Goal: Information Seeking & Learning: Learn about a topic

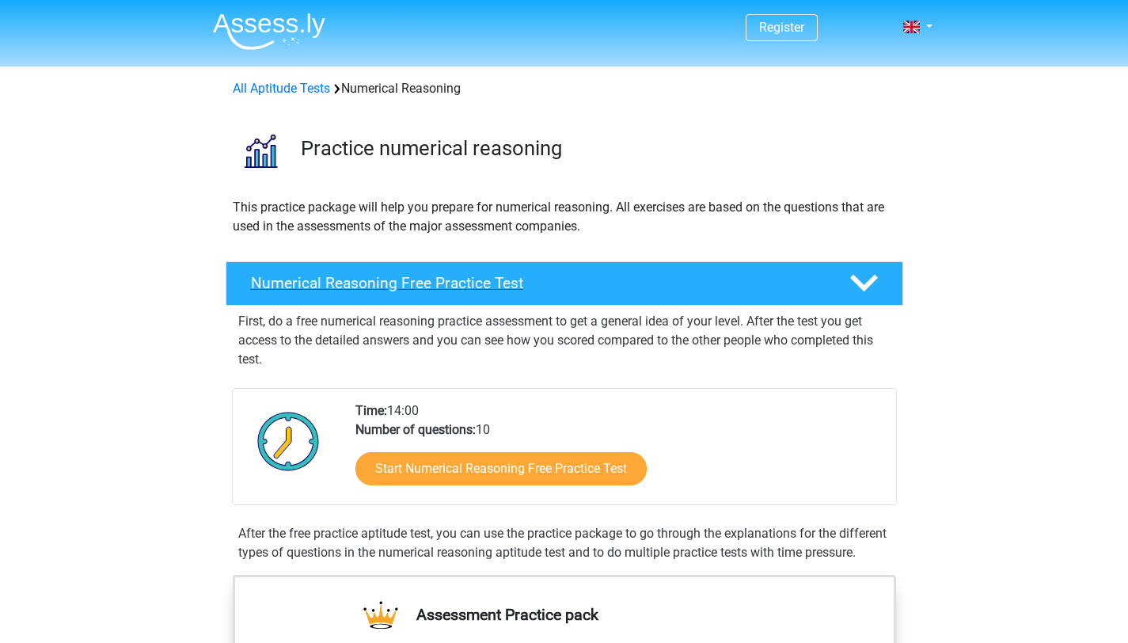
click at [472, 290] on h4 "Numerical Reasoning Free Practice Test" at bounding box center [537, 283] width 573 height 18
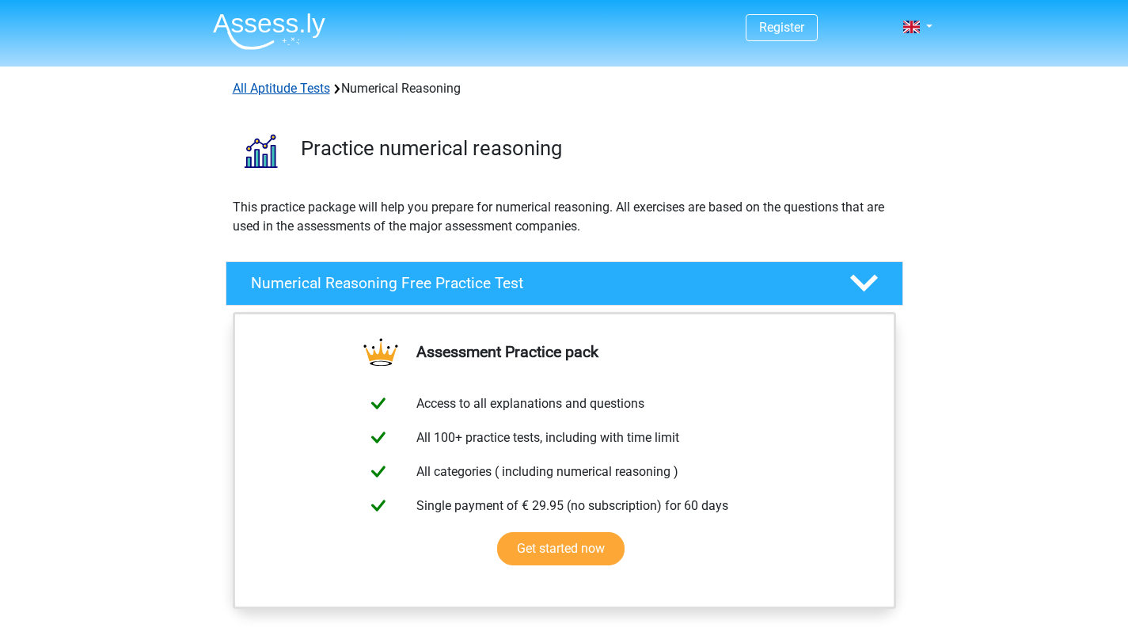
click at [317, 85] on link "All Aptitude Tests" at bounding box center [281, 88] width 97 height 15
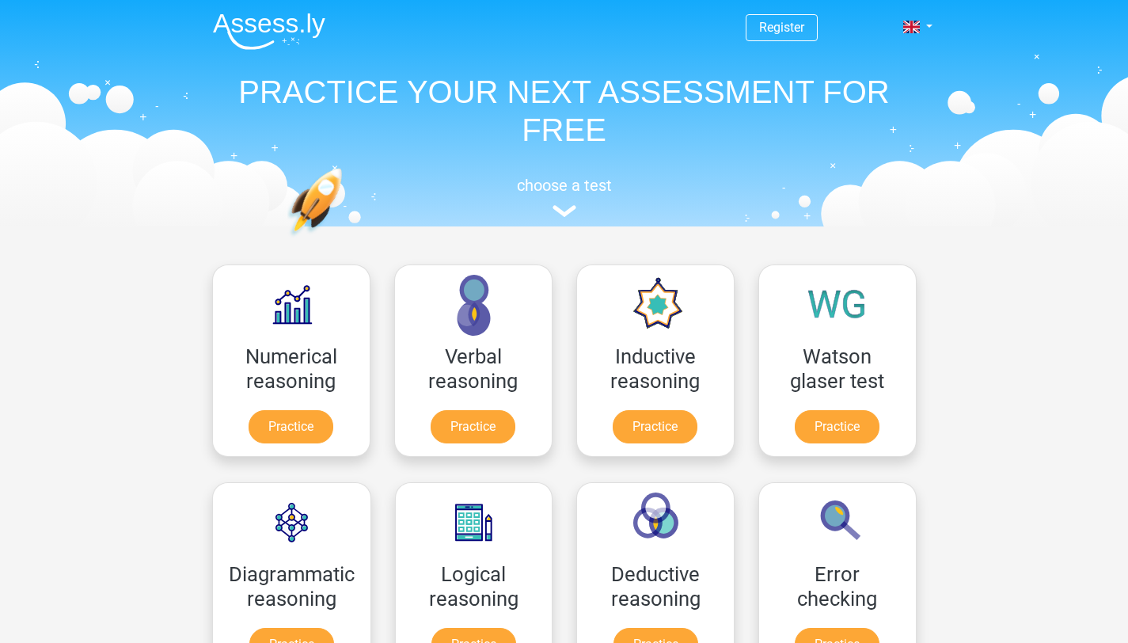
scroll to position [252, 0]
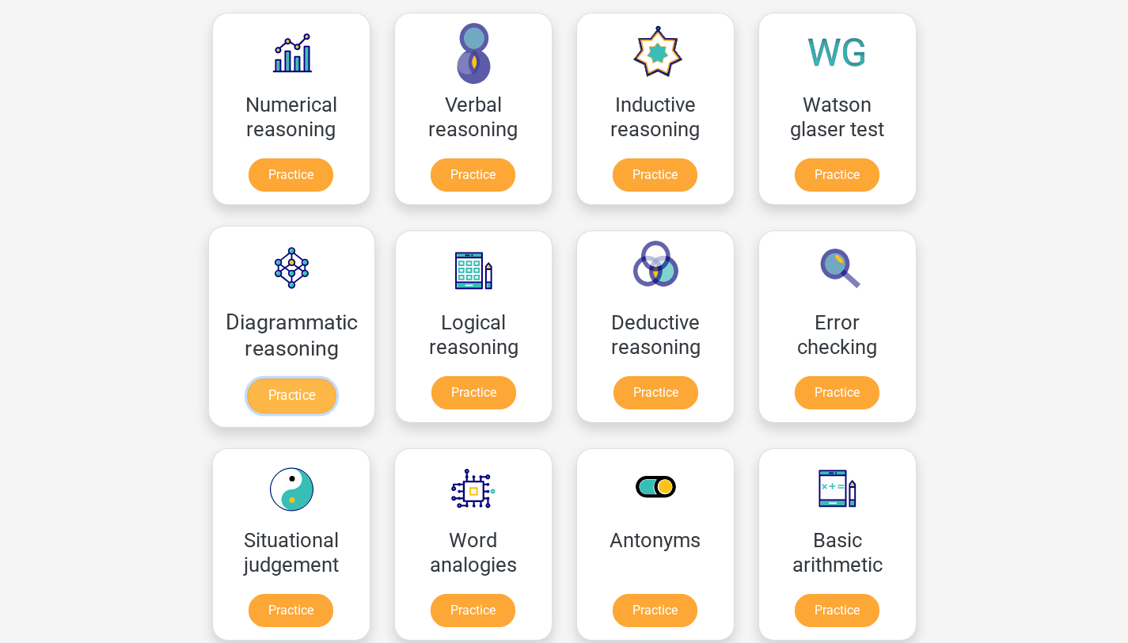
click at [289, 380] on link "Practice" at bounding box center [291, 395] width 89 height 35
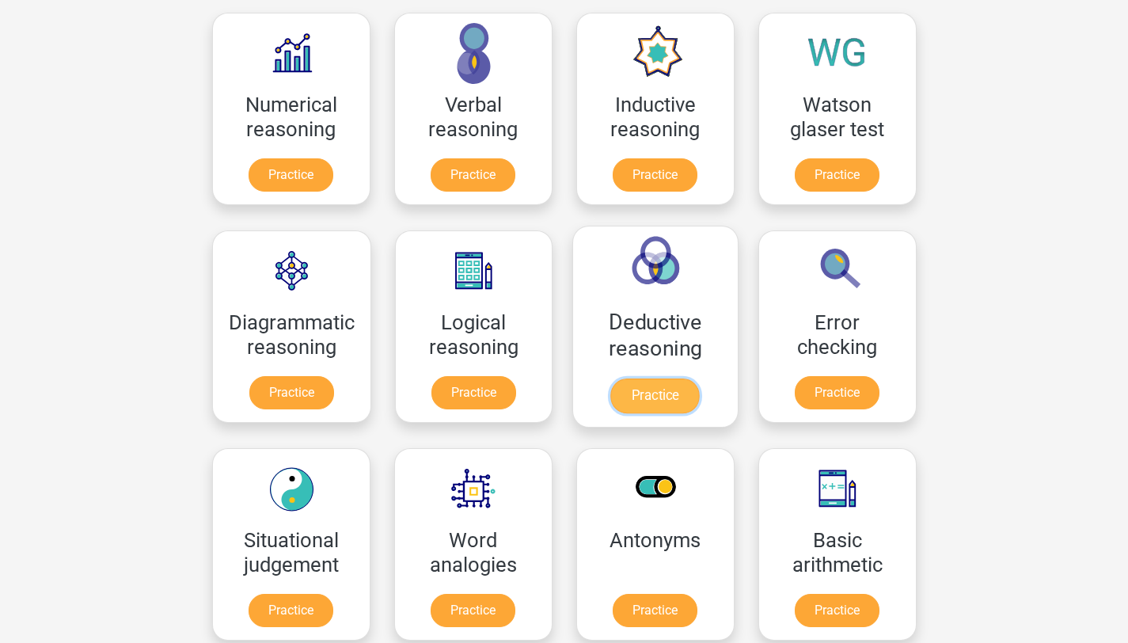
click at [675, 395] on link "Practice" at bounding box center [655, 395] width 89 height 35
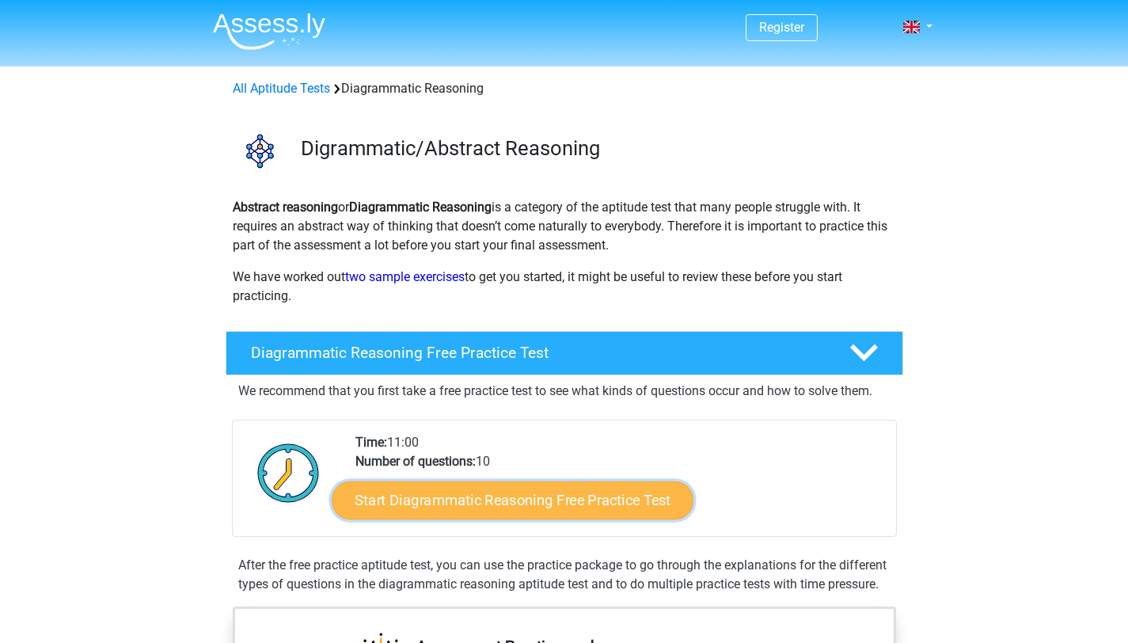
click at [416, 484] on link "Start Diagrammatic Reasoning Free Practice Test" at bounding box center [513, 499] width 362 height 38
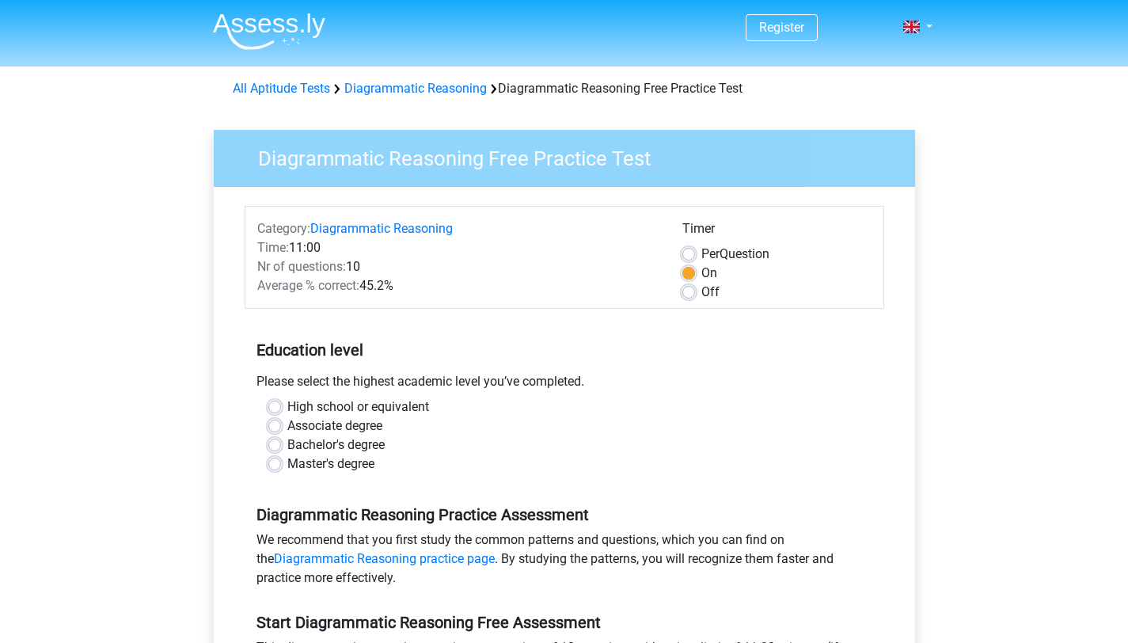
click at [287, 442] on label "Bachelor's degree" at bounding box center [335, 444] width 97 height 19
click at [269, 442] on input "Bachelor's degree" at bounding box center [274, 443] width 13 height 16
radio input "true"
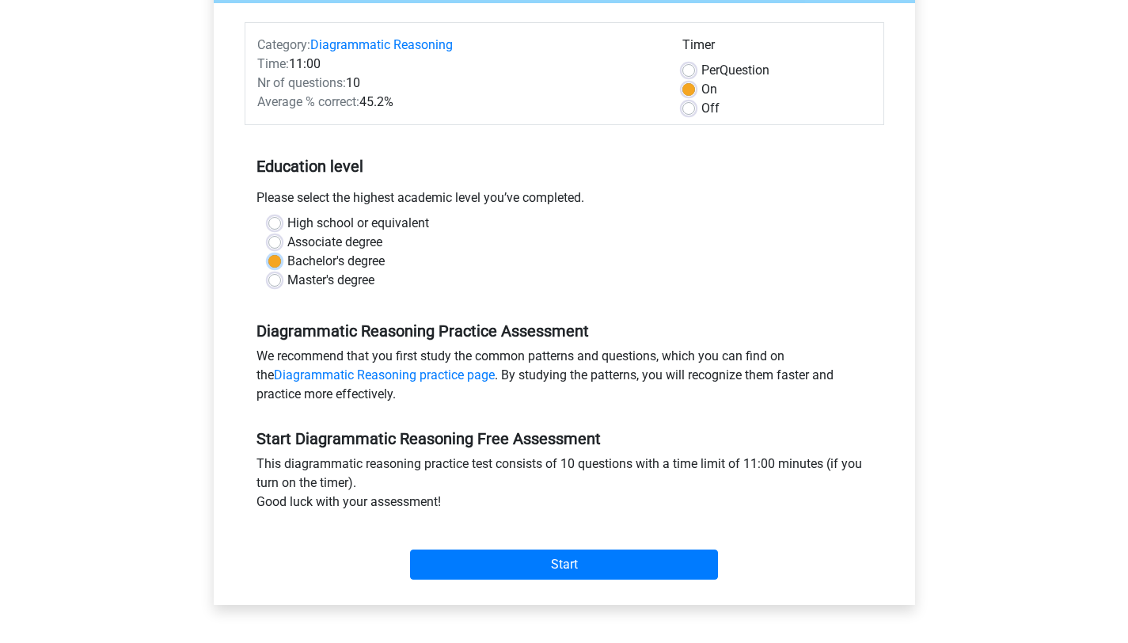
scroll to position [548, 0]
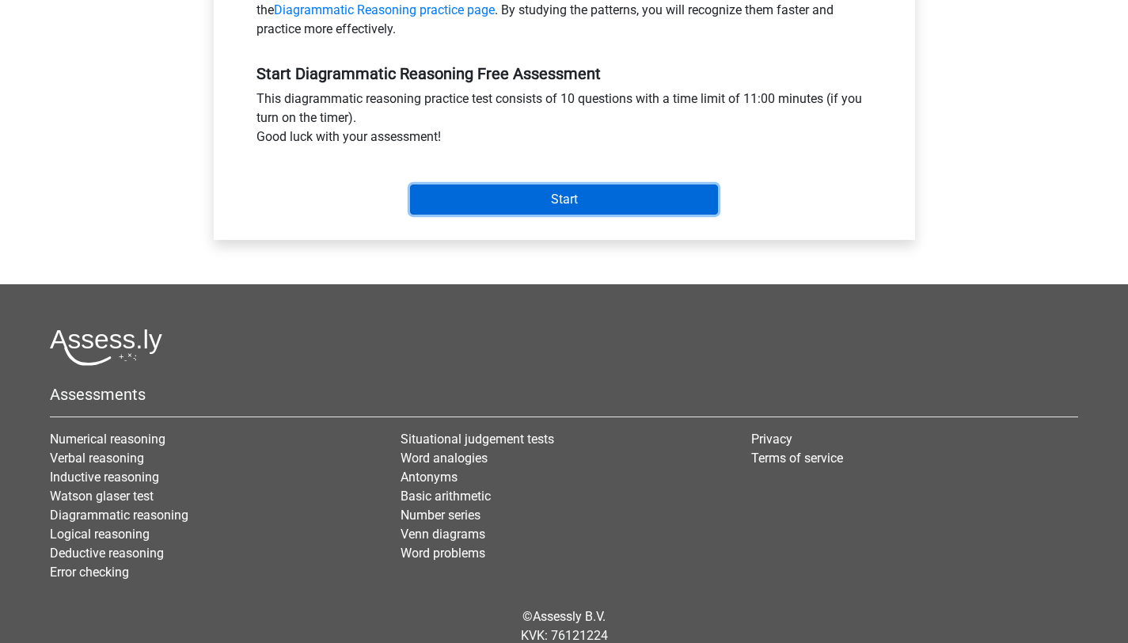
click at [625, 203] on input "Start" at bounding box center [564, 199] width 308 height 30
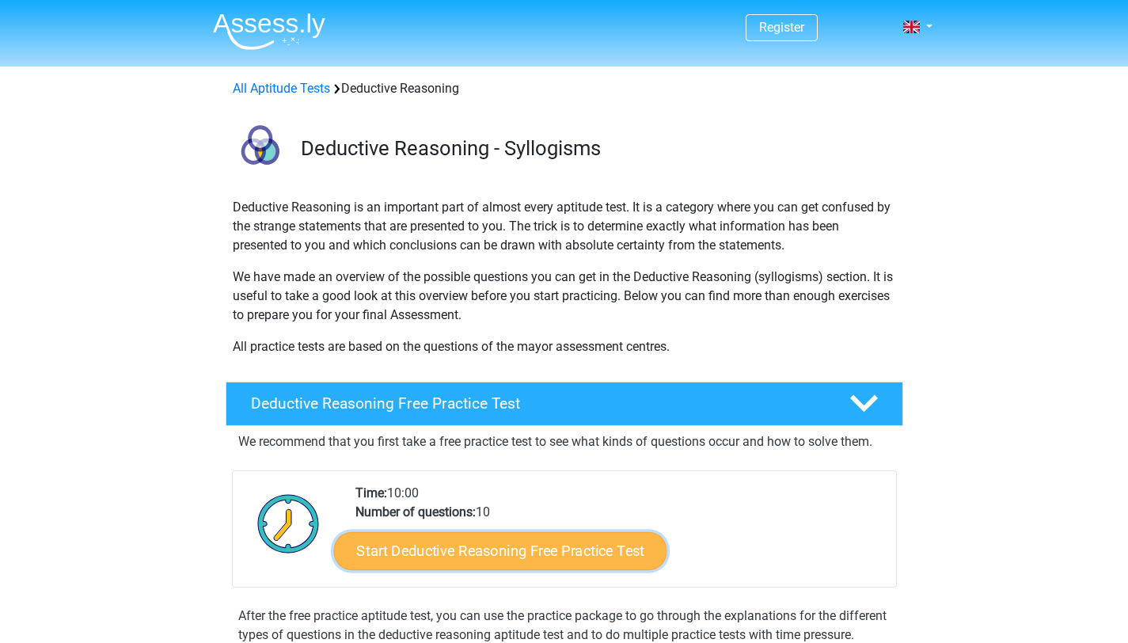
click at [499, 554] on link "Start Deductive Reasoning Free Practice Test" at bounding box center [499, 550] width 333 height 38
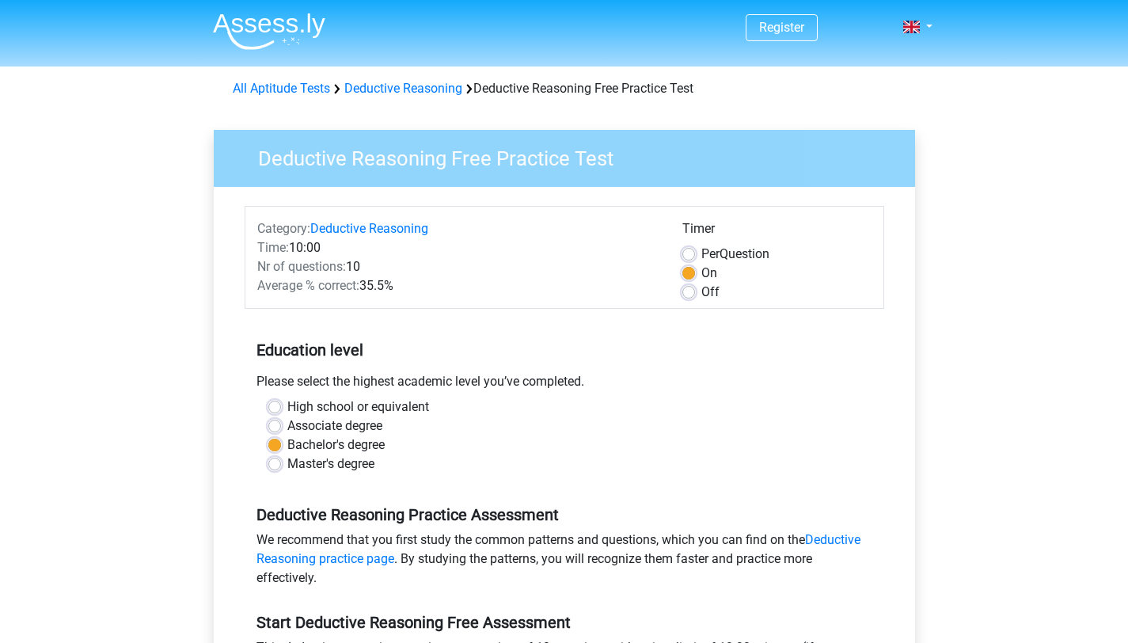
scroll to position [526, 0]
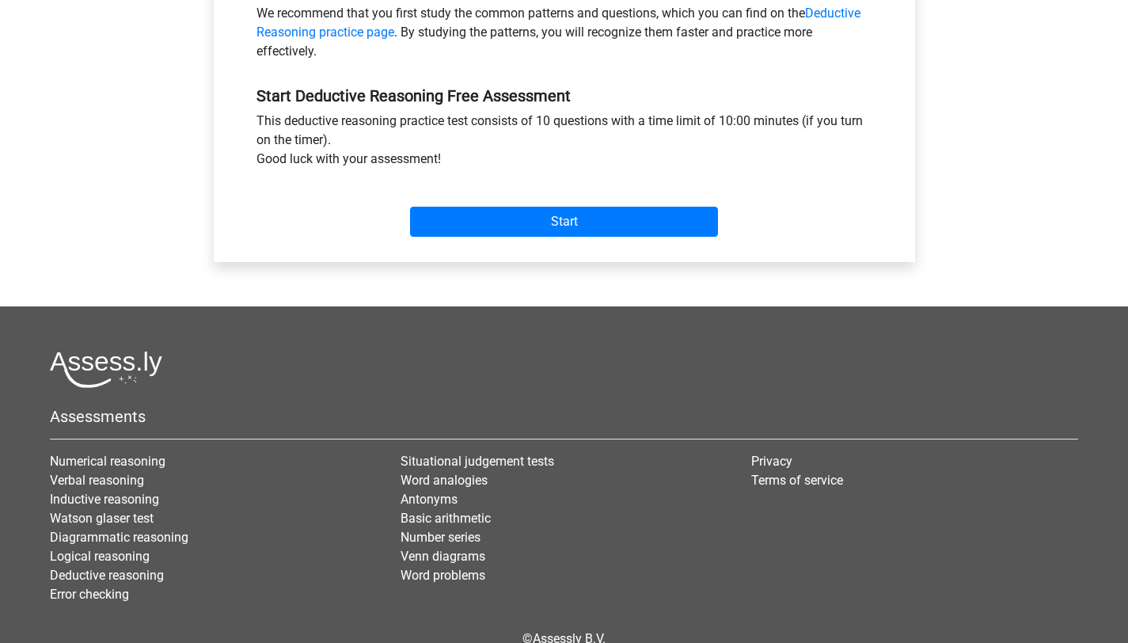
click at [544, 193] on div "Start" at bounding box center [564, 208] width 639 height 55
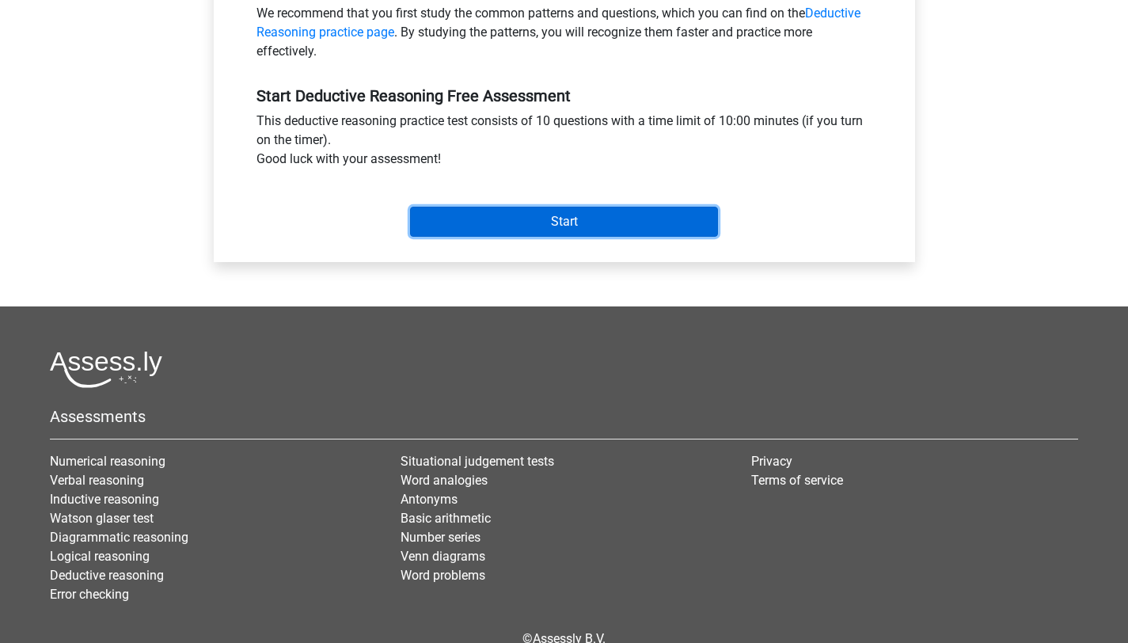
click at [518, 224] on input "Start" at bounding box center [564, 222] width 308 height 30
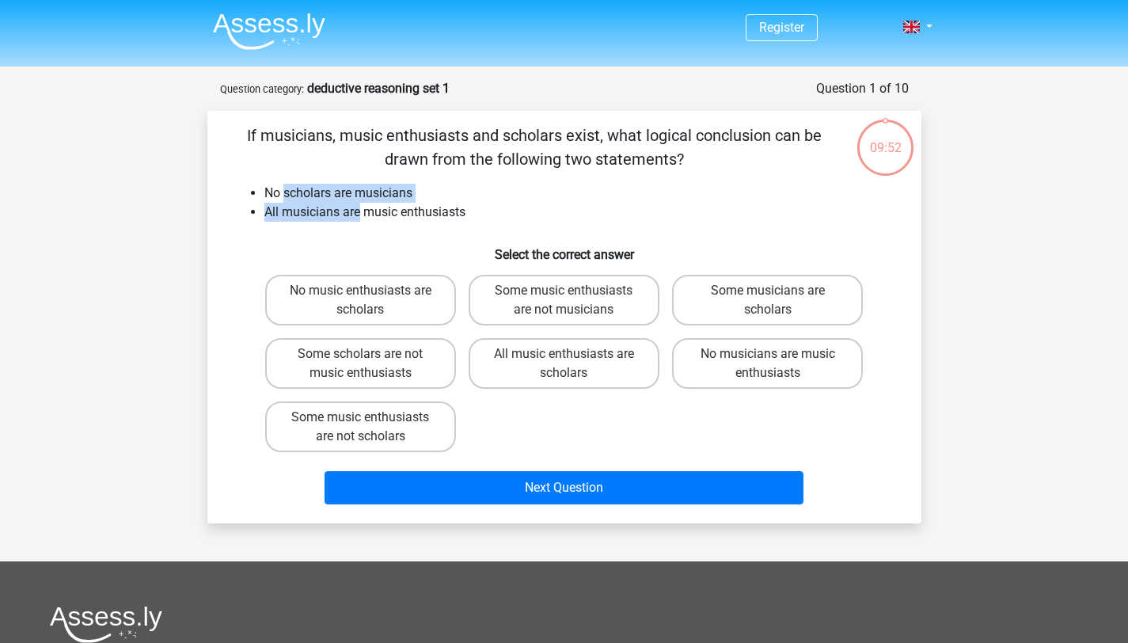
drag, startPoint x: 283, startPoint y: 189, endPoint x: 357, endPoint y: 203, distance: 75.7
click at [357, 203] on ul "No scholars are musicians All musicians are music enthusiasts" at bounding box center [564, 203] width 663 height 38
click at [340, 192] on li "No scholars are musicians" at bounding box center [580, 193] width 632 height 19
click at [404, 140] on p "If musicians, music enthusiasts and scholars exist, what logical conclusion can…" at bounding box center [535, 146] width 604 height 47
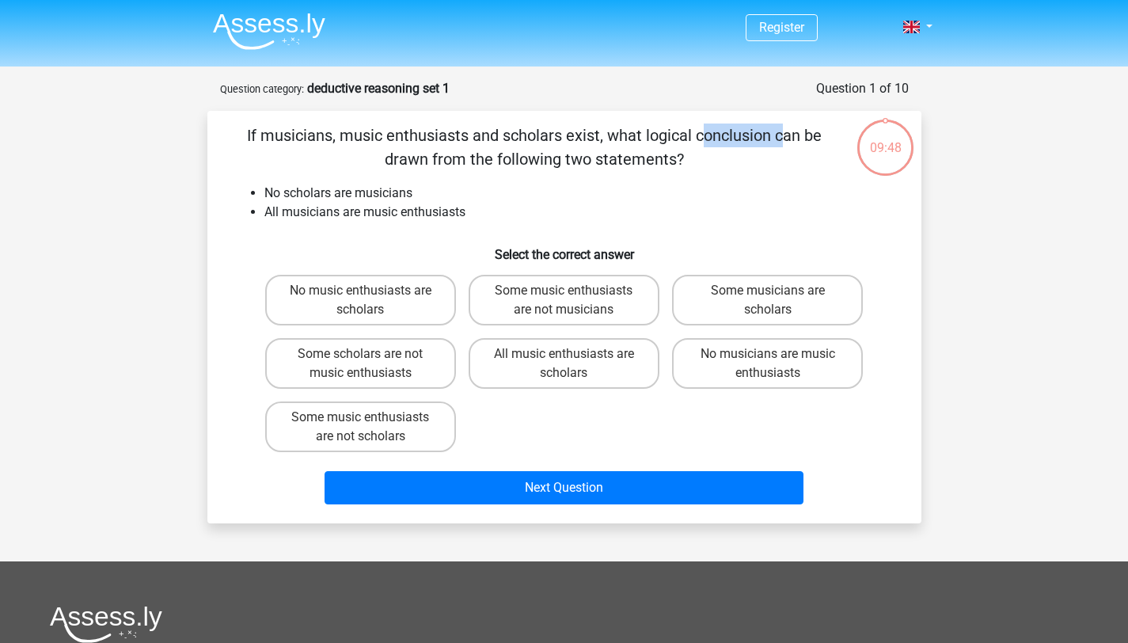
click at [404, 140] on p "If musicians, music enthusiasts and scholars exist, what logical conclusion can…" at bounding box center [535, 146] width 604 height 47
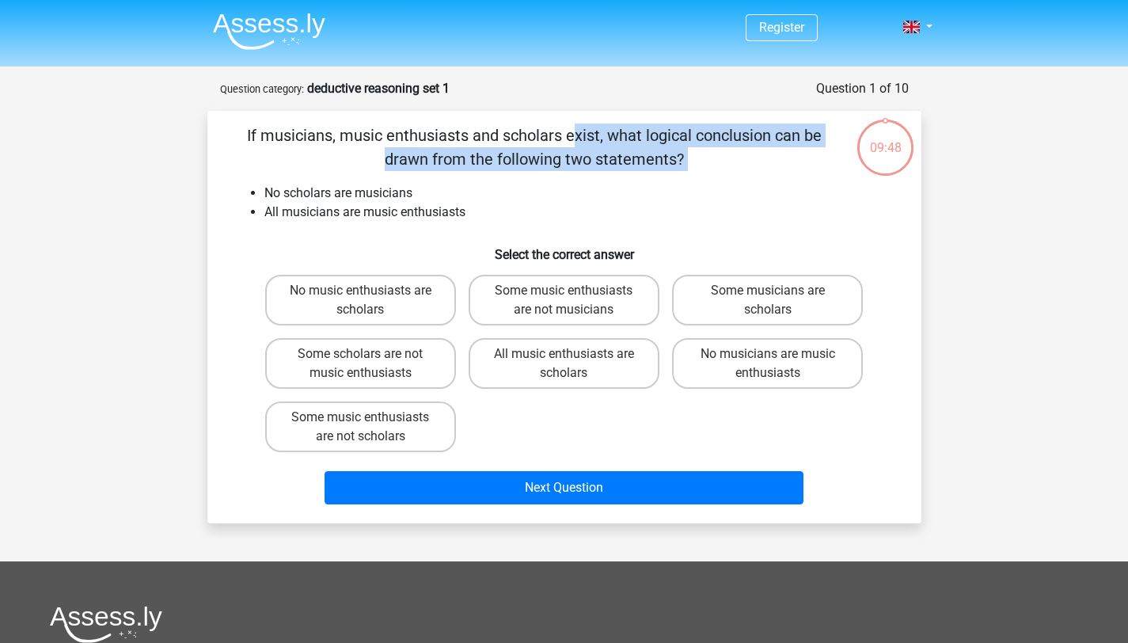
click at [404, 140] on p "If musicians, music enthusiasts and scholars exist, what logical conclusion can…" at bounding box center [535, 146] width 604 height 47
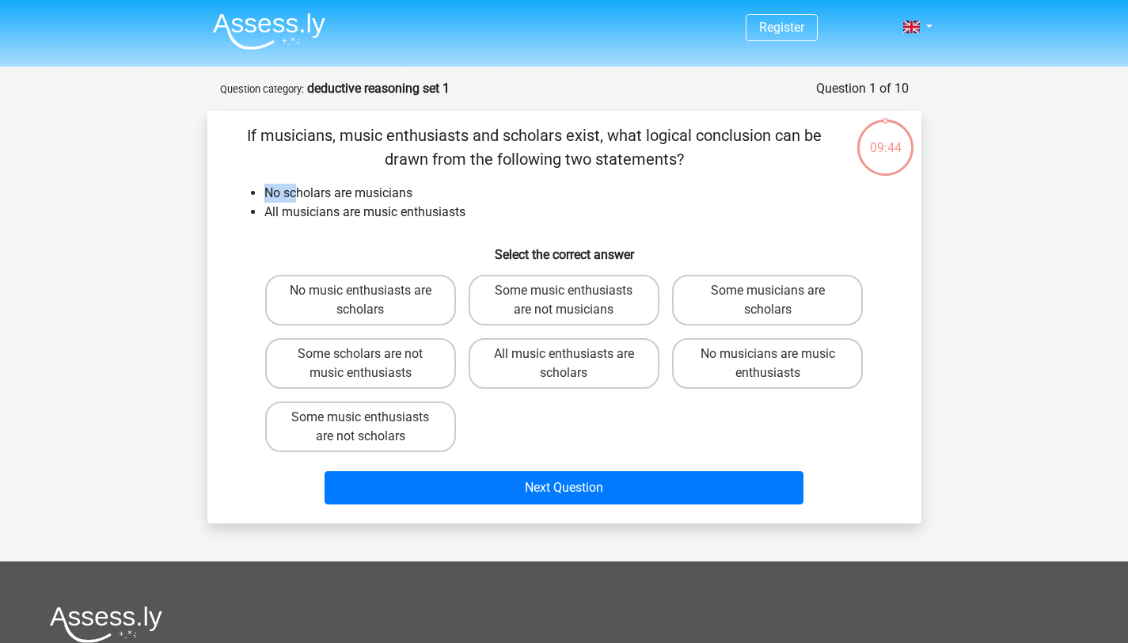
drag, startPoint x: 298, startPoint y: 190, endPoint x: 428, endPoint y: 181, distance: 130.1
click at [428, 181] on div "If musicians, music enthusiasts and scholars exist, what logical conclusion can…" at bounding box center [564, 316] width 701 height 387
drag, startPoint x: 325, startPoint y: 207, endPoint x: 506, endPoint y: 207, distance: 180.4
click at [506, 207] on li "All musicians are music enthusiasts" at bounding box center [580, 212] width 632 height 19
click at [321, 188] on li "No scholars are musicians" at bounding box center [580, 193] width 632 height 19
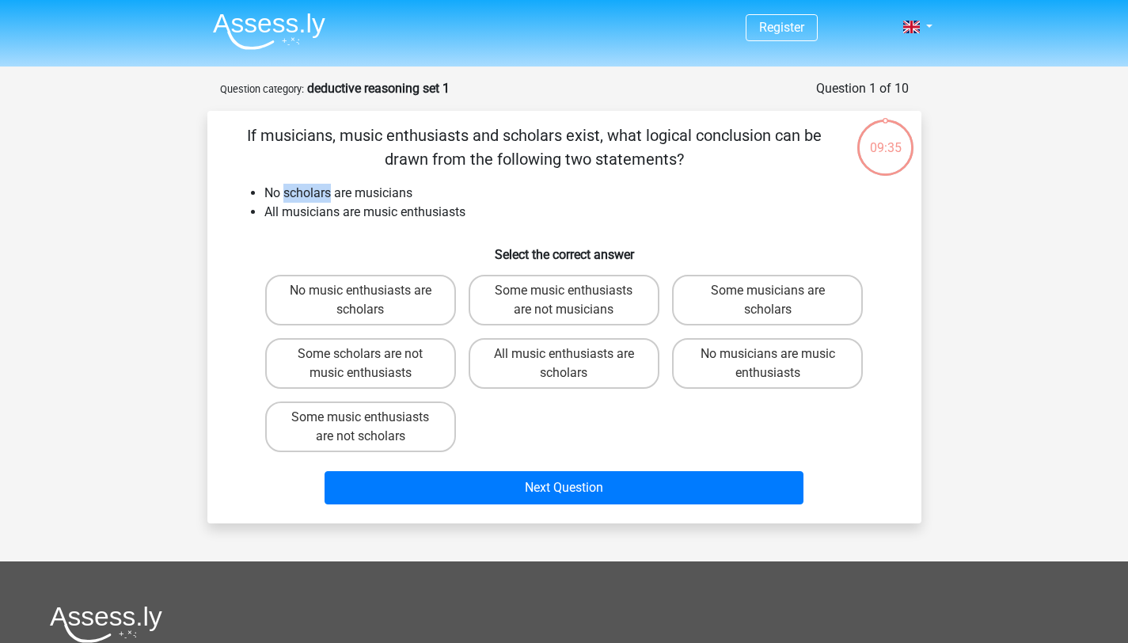
click at [321, 188] on li "No scholars are musicians" at bounding box center [580, 193] width 632 height 19
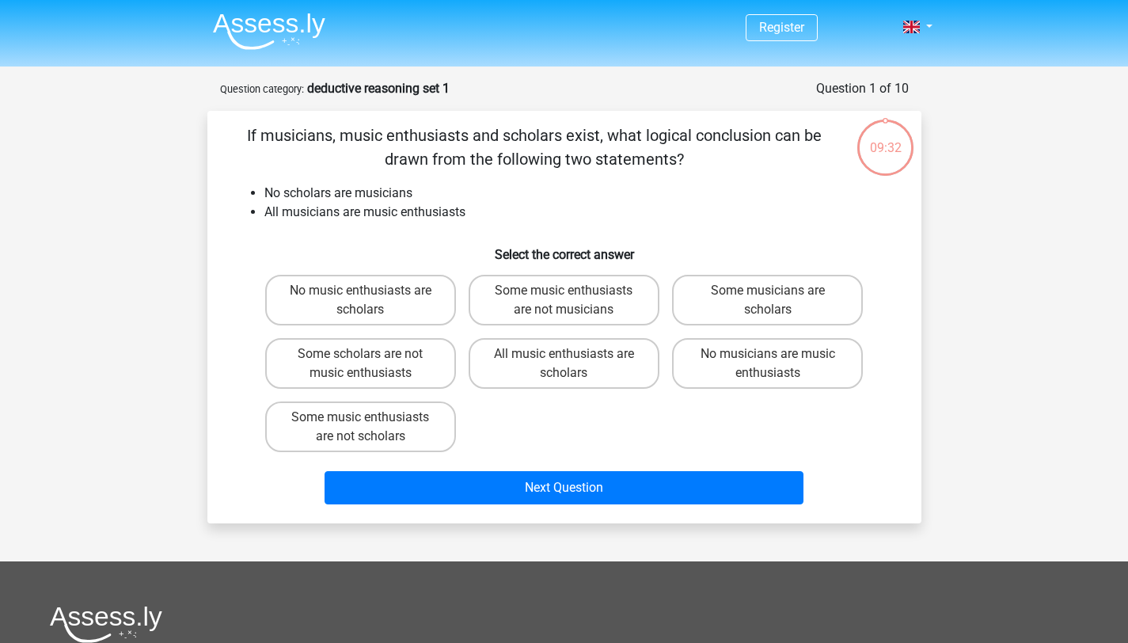
click at [325, 205] on li "All musicians are music enthusiasts" at bounding box center [580, 212] width 632 height 19
click at [332, 433] on label "Some music enthusiasts are not scholars" at bounding box center [360, 426] width 191 height 51
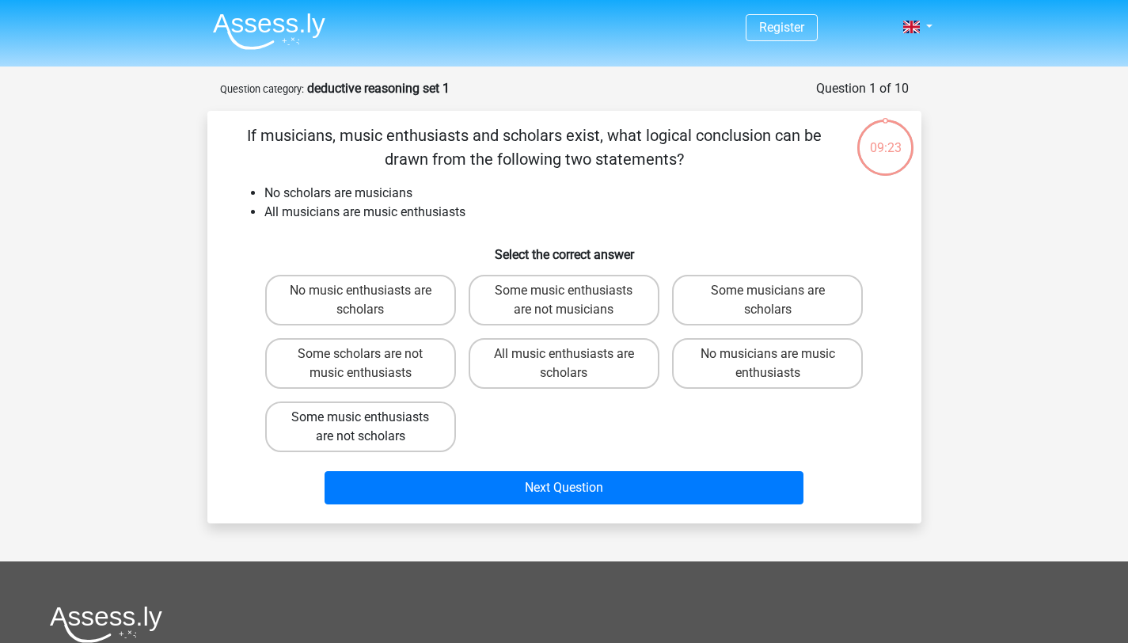
click at [360, 427] on input "Some music enthusiasts are not scholars" at bounding box center [365, 422] width 10 height 10
radio input "true"
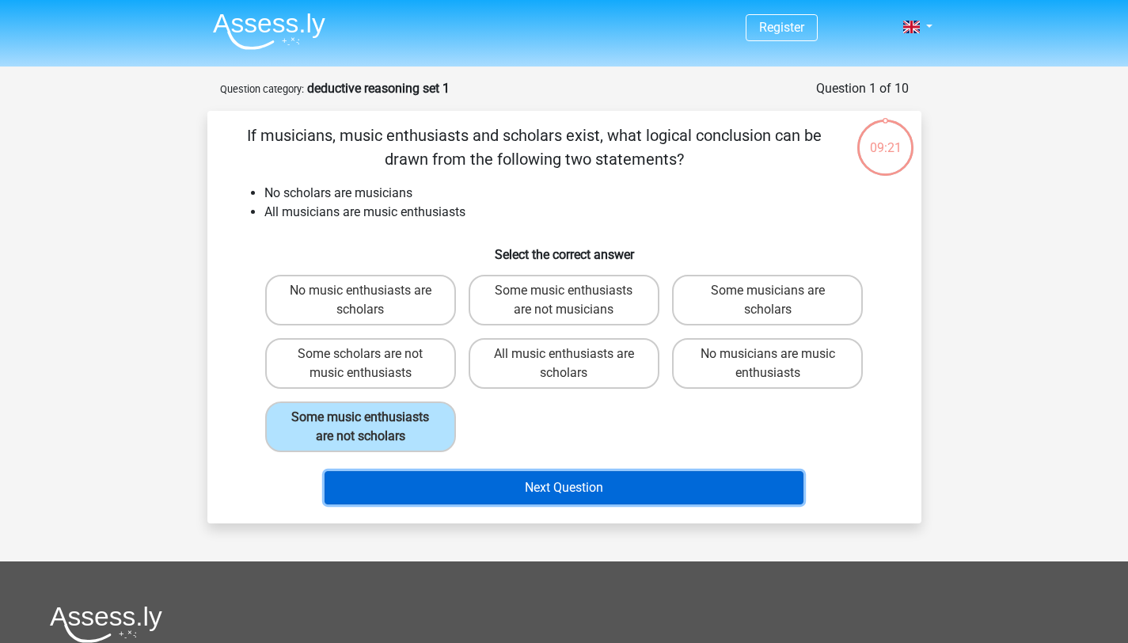
click at [494, 479] on button "Next Question" at bounding box center [563, 487] width 479 height 33
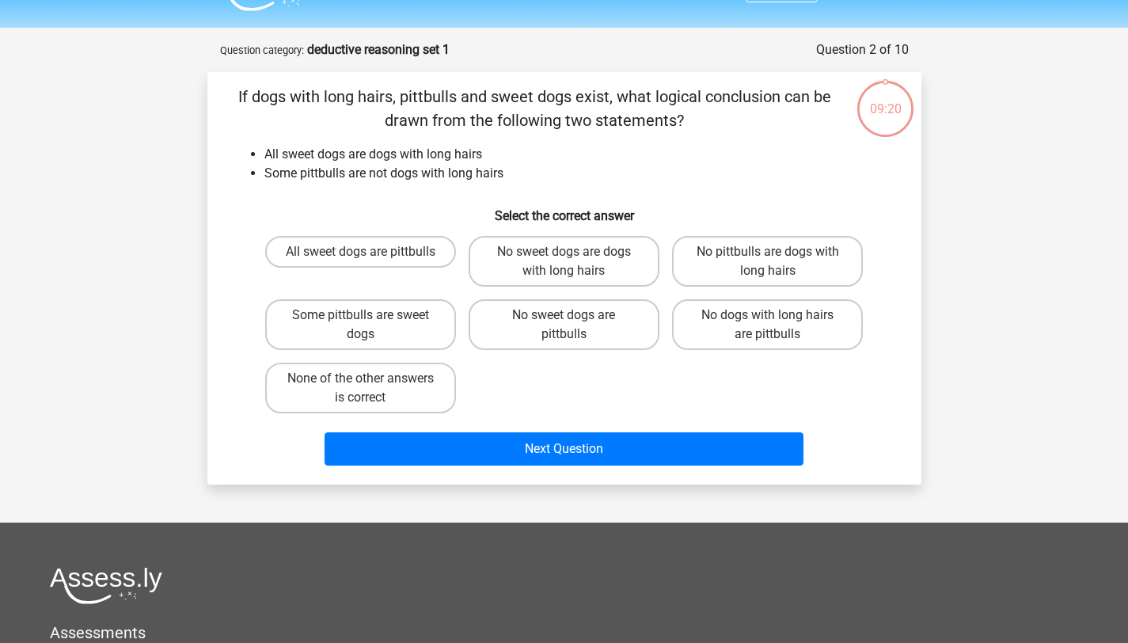
scroll to position [79, 0]
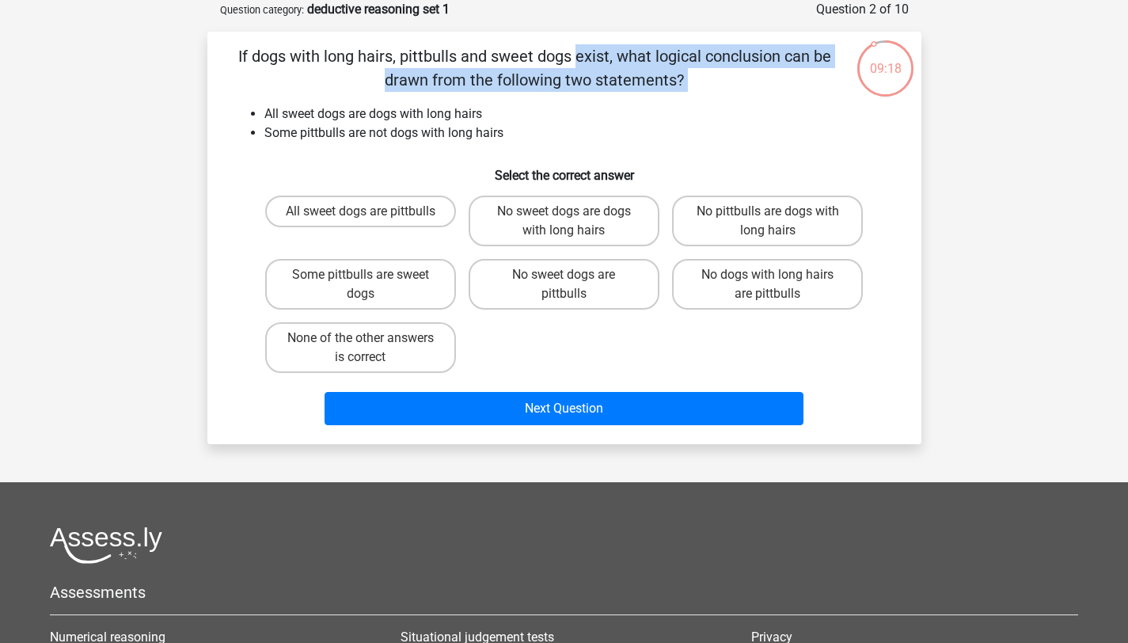
drag, startPoint x: 256, startPoint y: 47, endPoint x: 524, endPoint y: 115, distance: 276.8
click at [540, 97] on div "If dogs with long hairs, pittbulls and sweet dogs exist, what logical conclusio…" at bounding box center [564, 237] width 701 height 387
click at [484, 90] on p "If dogs with long hairs, pittbulls and sweet dogs exist, what logical conclusio…" at bounding box center [535, 67] width 604 height 47
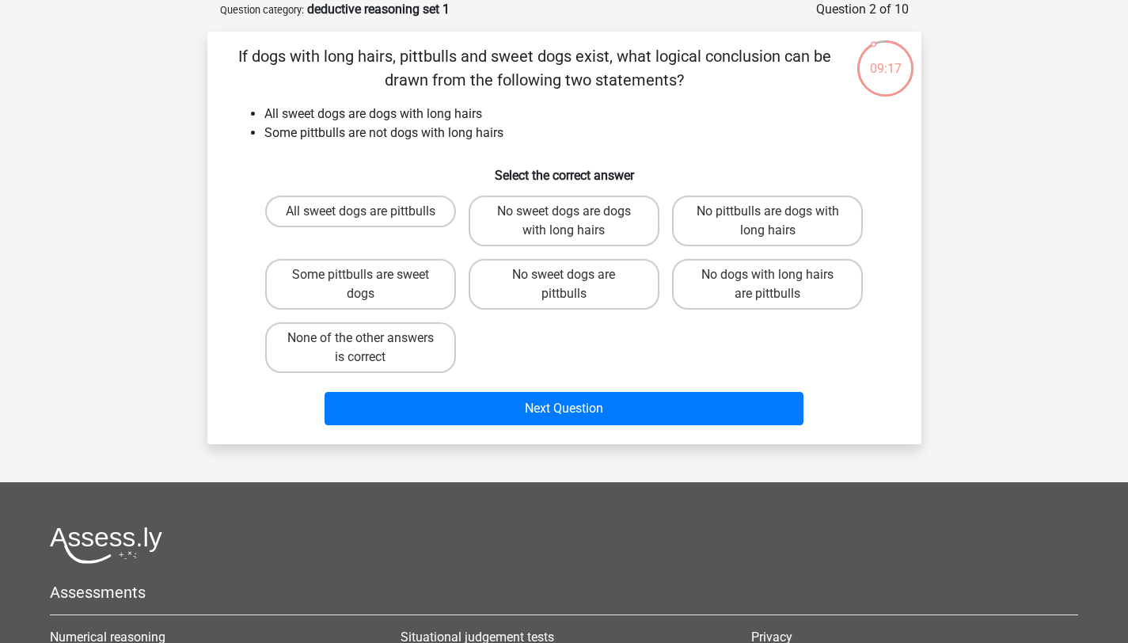
click at [472, 74] on p "If dogs with long hairs, pittbulls and sweet dogs exist, what logical conclusio…" at bounding box center [535, 67] width 604 height 47
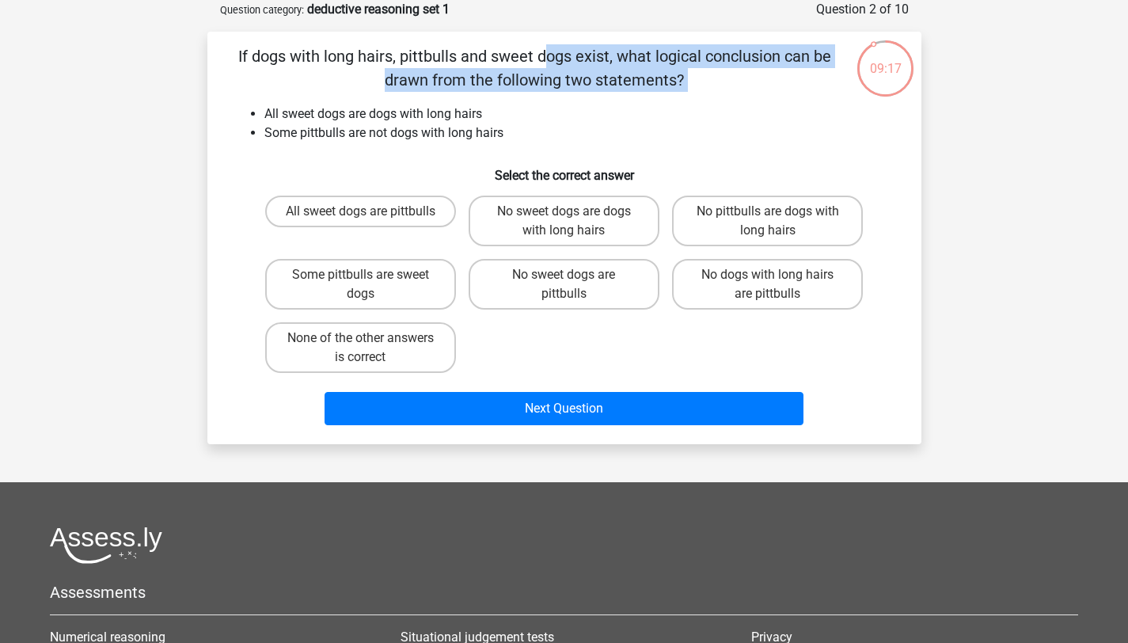
click at [472, 74] on p "If dogs with long hairs, pittbulls and sweet dogs exist, what logical conclusio…" at bounding box center [535, 67] width 604 height 47
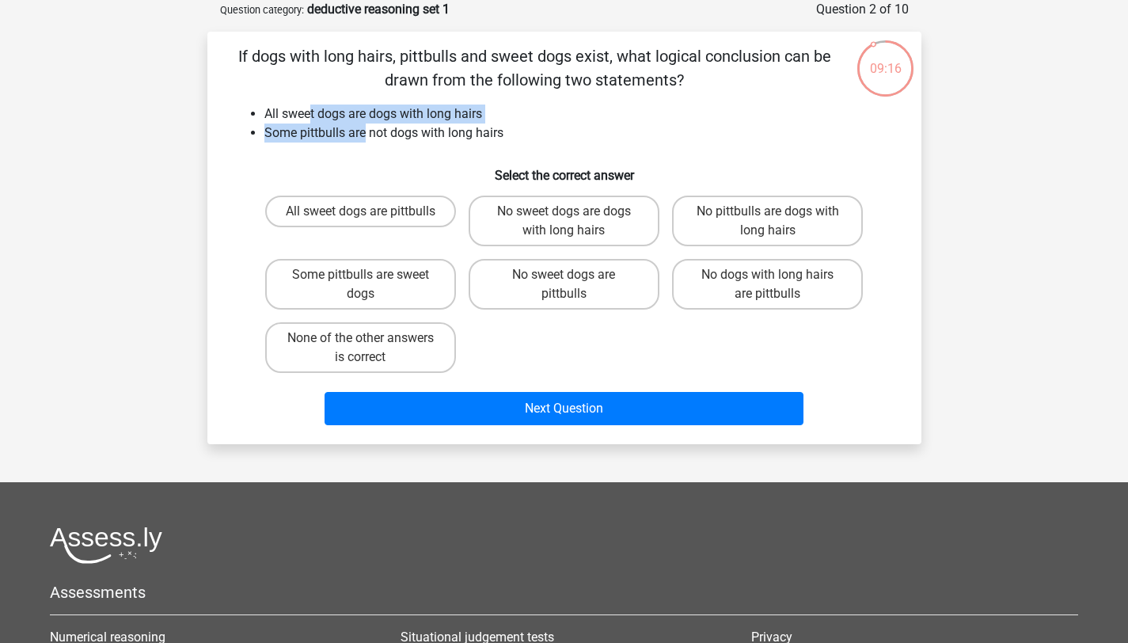
drag, startPoint x: 311, startPoint y: 121, endPoint x: 362, endPoint y: 125, distance: 51.6
click at [362, 125] on ul "All sweet dogs are dogs with long hairs Some pittbulls are not dogs with long h…" at bounding box center [564, 123] width 663 height 38
click at [364, 116] on li "All sweet dogs are dogs with long hairs" at bounding box center [580, 113] width 632 height 19
click at [318, 129] on li "Some pittbulls are not dogs with long hairs" at bounding box center [580, 132] width 632 height 19
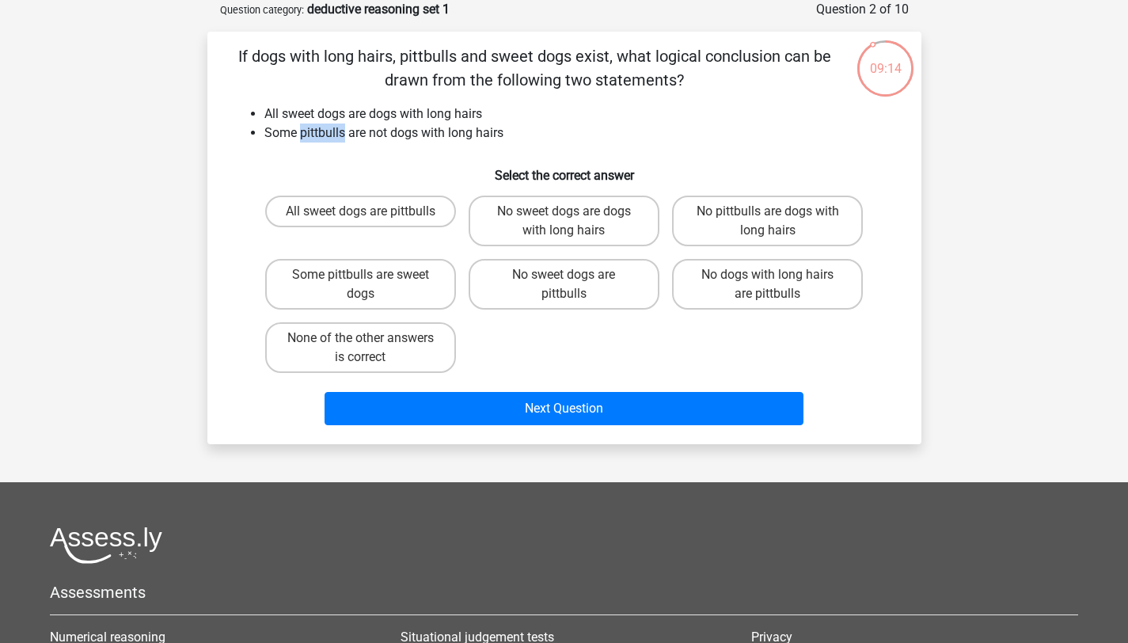
click at [318, 129] on li "Some pittbulls are not dogs with long hairs" at bounding box center [580, 132] width 632 height 19
click at [317, 126] on li "Some pittbulls are not dogs with long hairs" at bounding box center [580, 132] width 632 height 19
drag, startPoint x: 321, startPoint y: 113, endPoint x: 332, endPoint y: 155, distance: 43.4
click at [322, 114] on li "All sweet dogs are dogs with long hairs" at bounding box center [580, 113] width 632 height 19
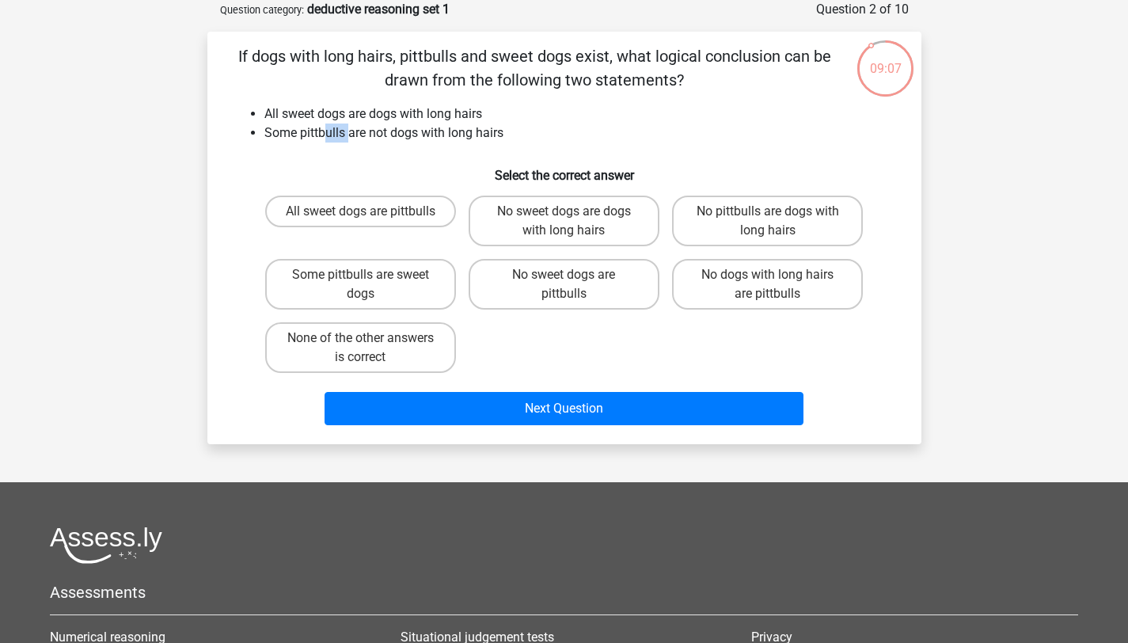
drag, startPoint x: 325, startPoint y: 135, endPoint x: 348, endPoint y: 135, distance: 23.0
click at [348, 135] on li "Some pittbulls are not dogs with long hairs" at bounding box center [580, 132] width 632 height 19
click at [314, 283] on label "Some pittbulls are sweet dogs" at bounding box center [360, 284] width 191 height 51
click at [360, 283] on input "Some pittbulls are sweet dogs" at bounding box center [365, 280] width 10 height 10
radio input "true"
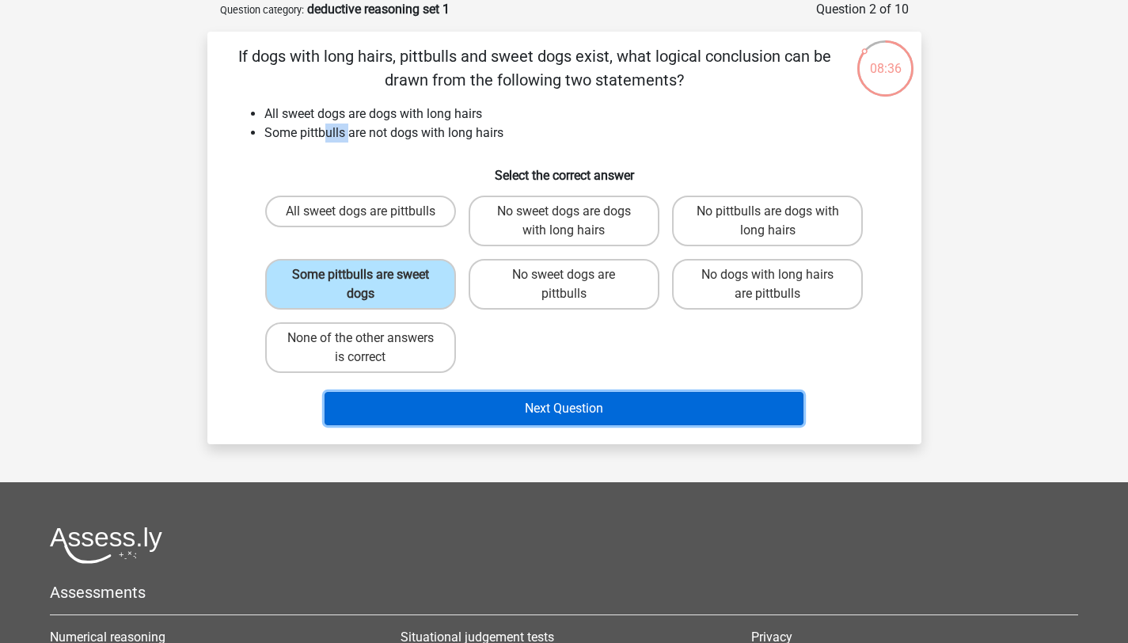
click at [498, 422] on button "Next Question" at bounding box center [563, 408] width 479 height 33
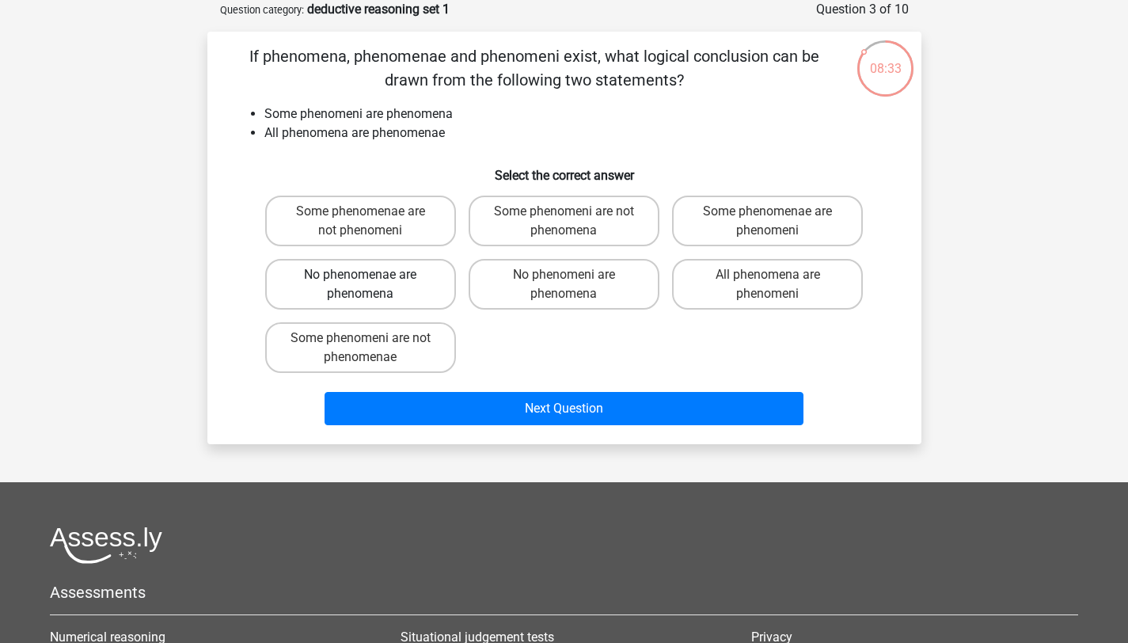
click at [431, 277] on label "No phenomenae are phenomena" at bounding box center [360, 284] width 191 height 51
click at [370, 277] on input "No phenomenae are phenomena" at bounding box center [365, 280] width 10 height 10
radio input "true"
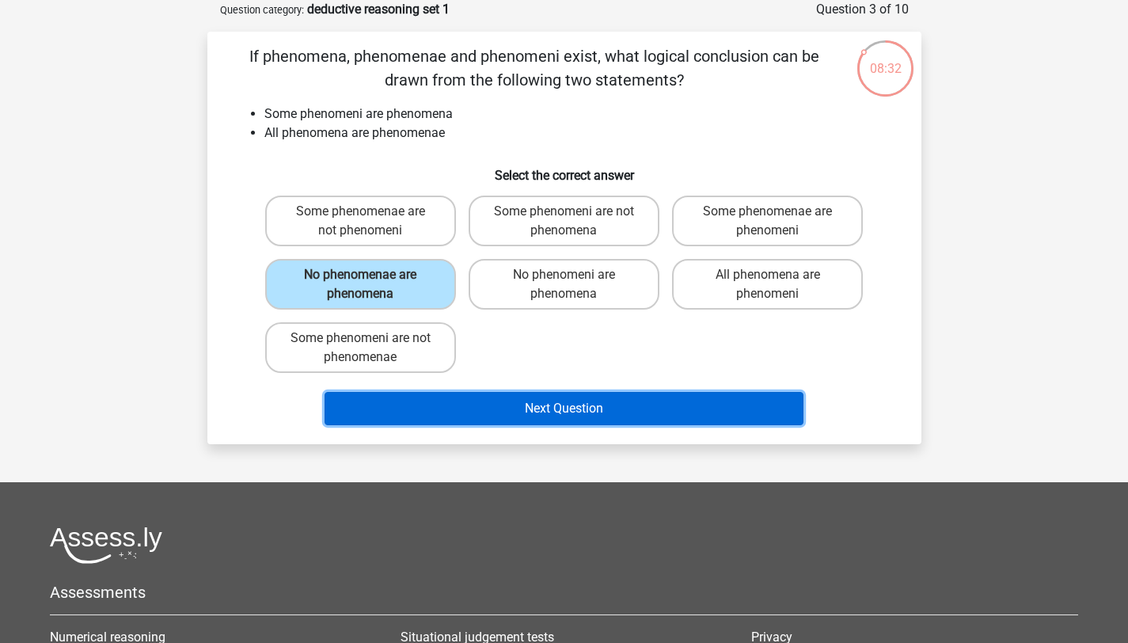
click at [542, 410] on button "Next Question" at bounding box center [563, 408] width 479 height 33
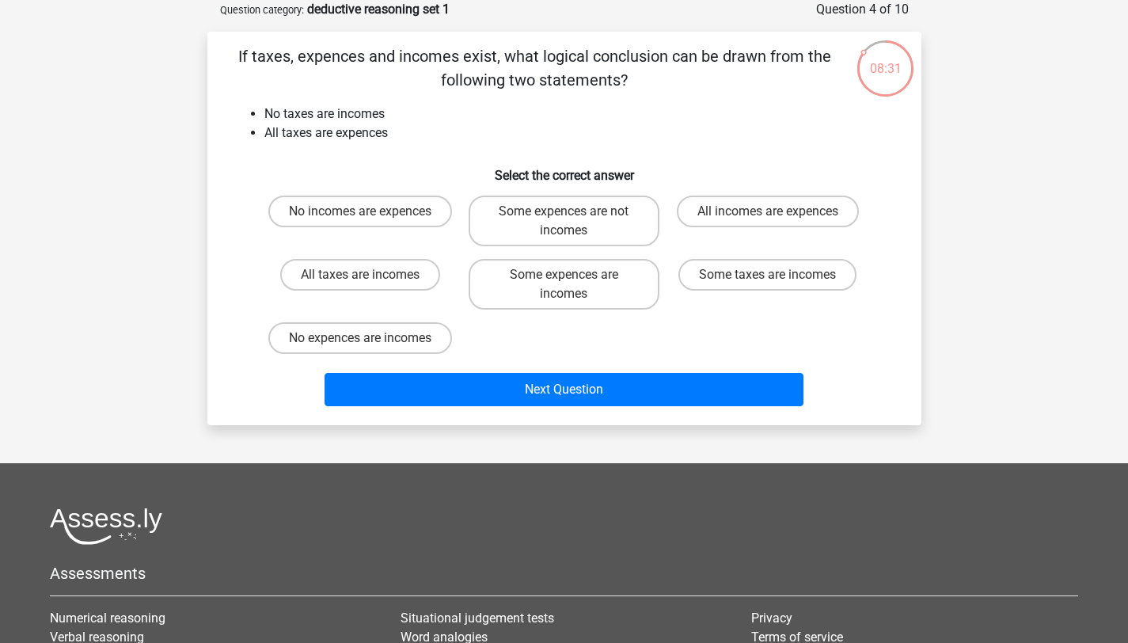
click at [325, 123] on li "All taxes are expences" at bounding box center [580, 132] width 632 height 19
click at [324, 118] on li "No taxes are incomes" at bounding box center [580, 113] width 632 height 19
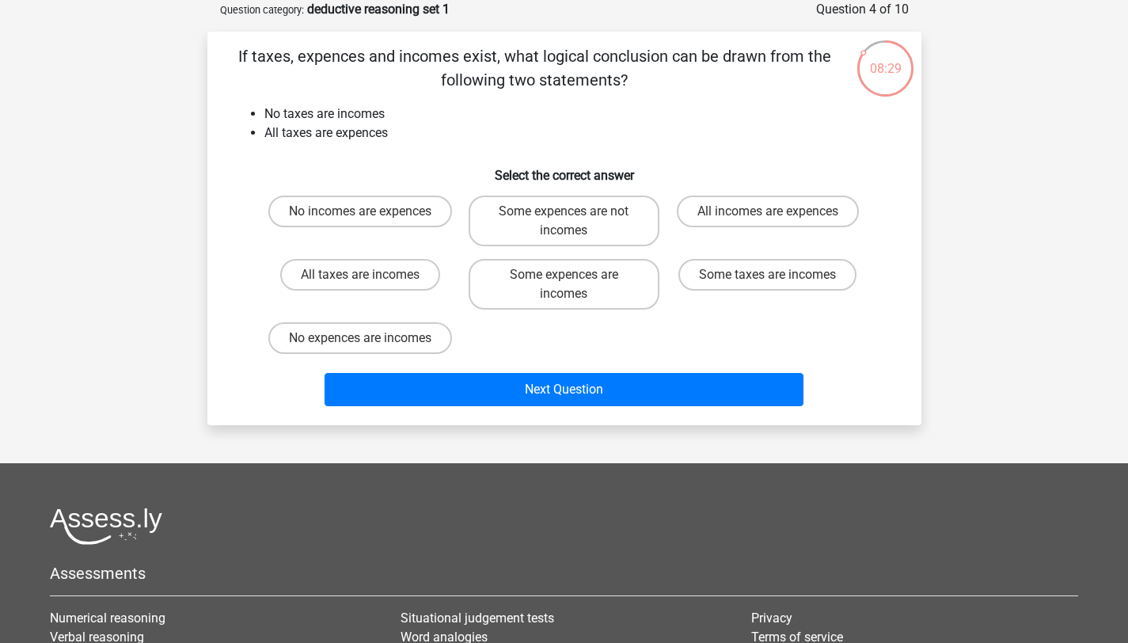
click at [323, 129] on li "All taxes are expences" at bounding box center [580, 132] width 632 height 19
click at [358, 116] on li "No taxes are incomes" at bounding box center [580, 113] width 632 height 19
click at [376, 206] on label "No incomes are expences" at bounding box center [360, 211] width 184 height 32
click at [370, 211] on input "No incomes are expences" at bounding box center [365, 216] width 10 height 10
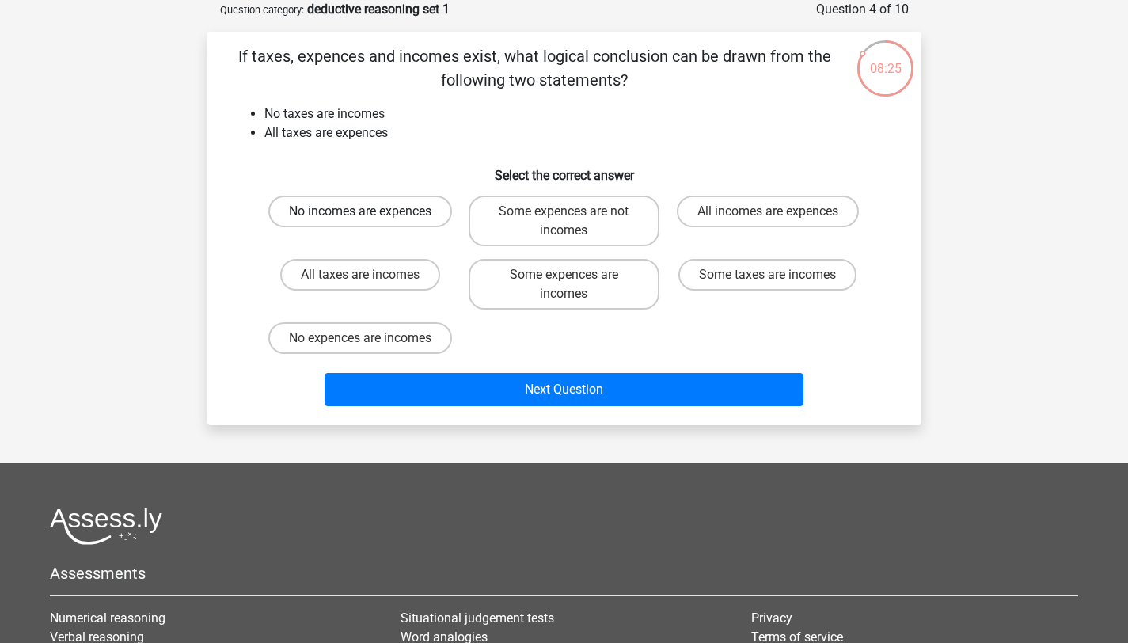
radio input "true"
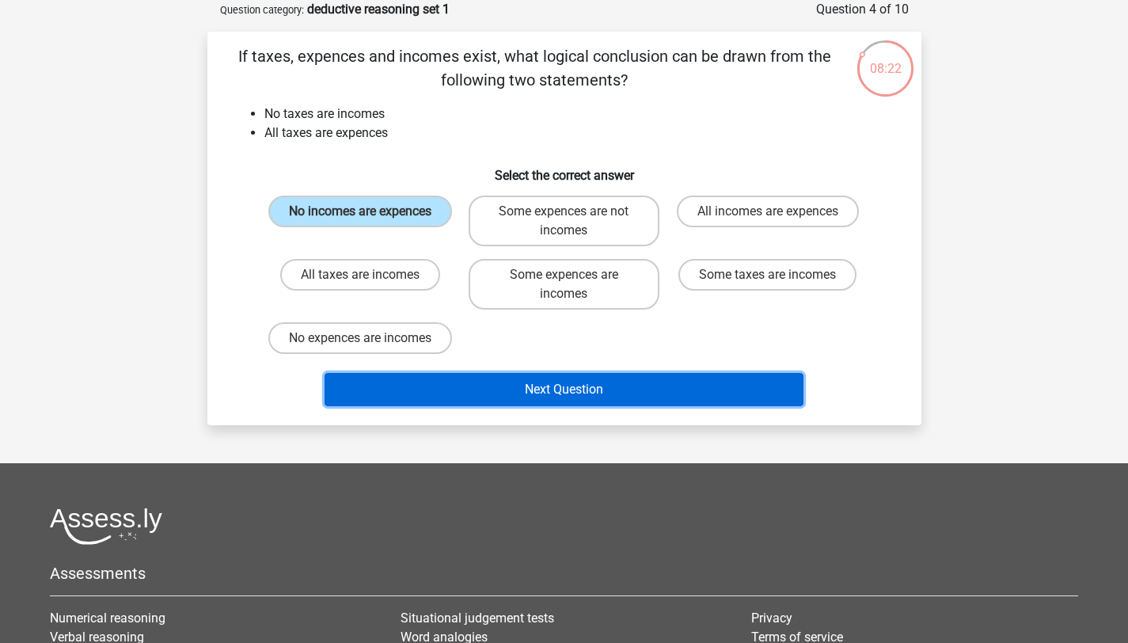
click at [473, 393] on button "Next Question" at bounding box center [563, 389] width 479 height 33
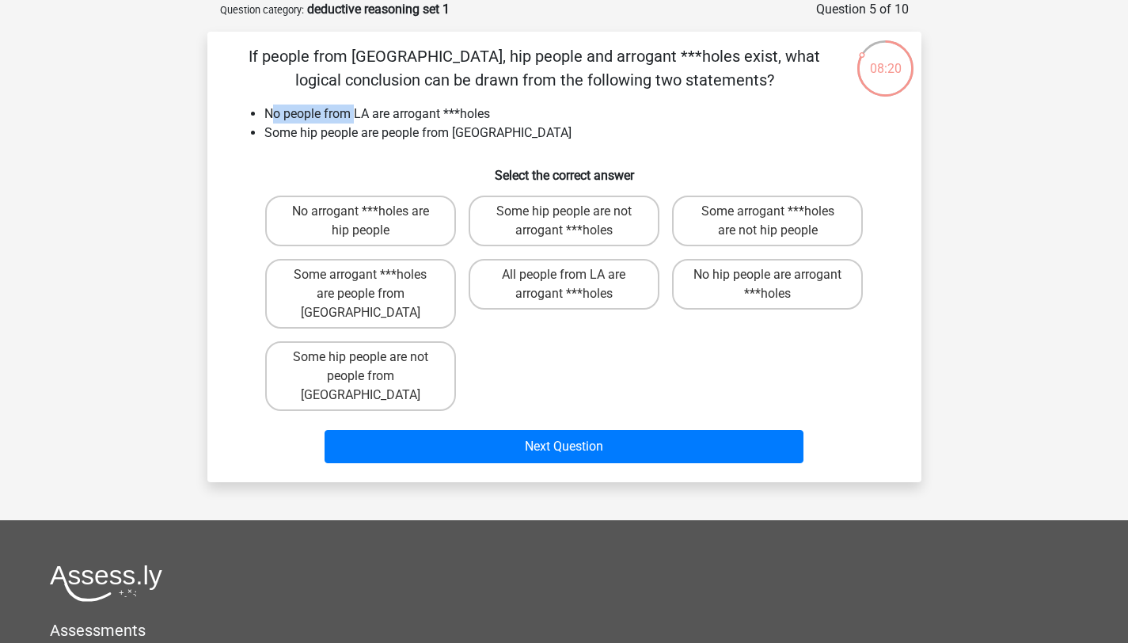
drag, startPoint x: 271, startPoint y: 110, endPoint x: 359, endPoint y: 112, distance: 87.1
click at [359, 112] on li "No people from LA are arrogant ***holes" at bounding box center [580, 113] width 632 height 19
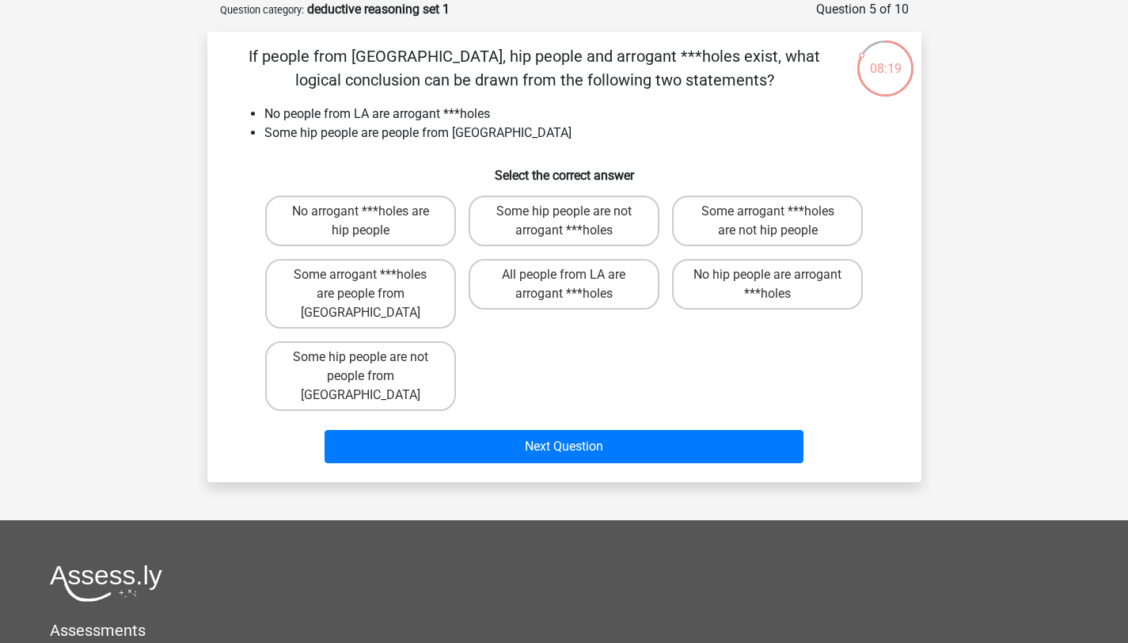
drag, startPoint x: 331, startPoint y: 116, endPoint x: 323, endPoint y: 128, distance: 14.9
click at [323, 128] on ul "No people from LA are arrogant ***holes Some hip people are people from LA" at bounding box center [564, 123] width 663 height 38
click at [305, 117] on li "No people from LA are arrogant ***holes" at bounding box center [580, 113] width 632 height 19
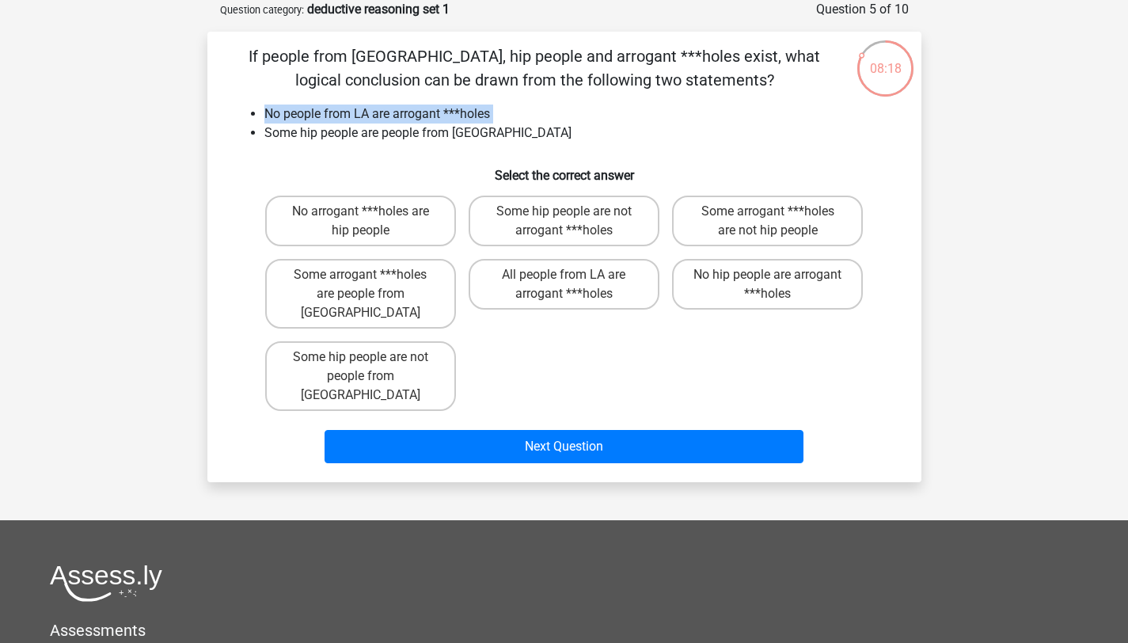
click at [309, 117] on li "No people from LA are arrogant ***holes" at bounding box center [580, 113] width 632 height 19
click at [312, 130] on li "Some hip people are people from LA" at bounding box center [580, 132] width 632 height 19
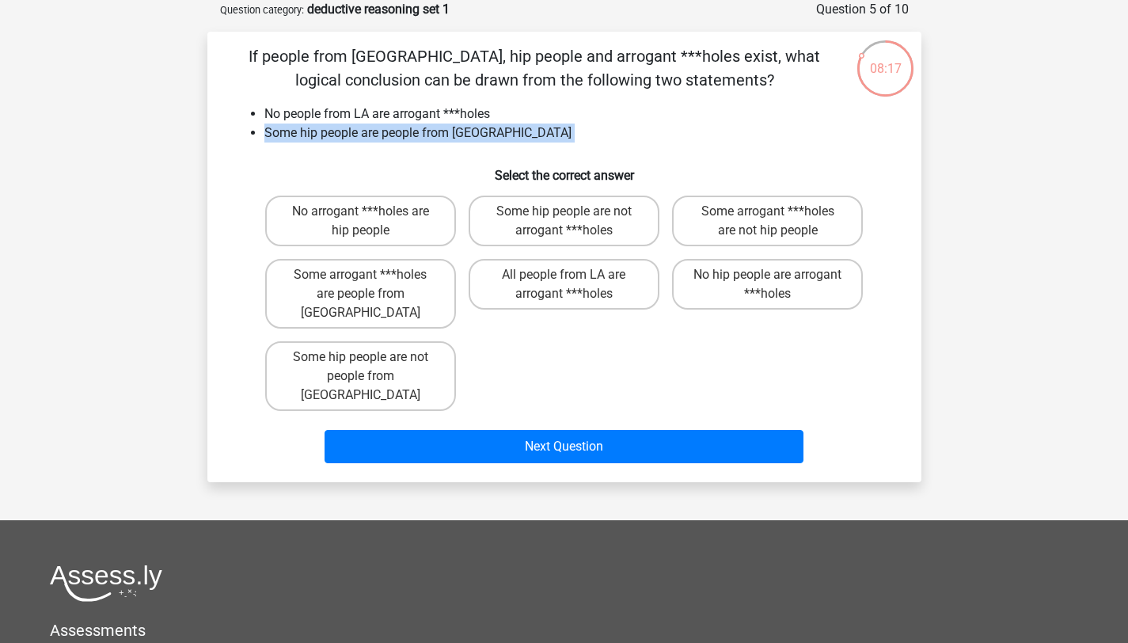
click at [312, 130] on li "Some hip people are people from LA" at bounding box center [580, 132] width 632 height 19
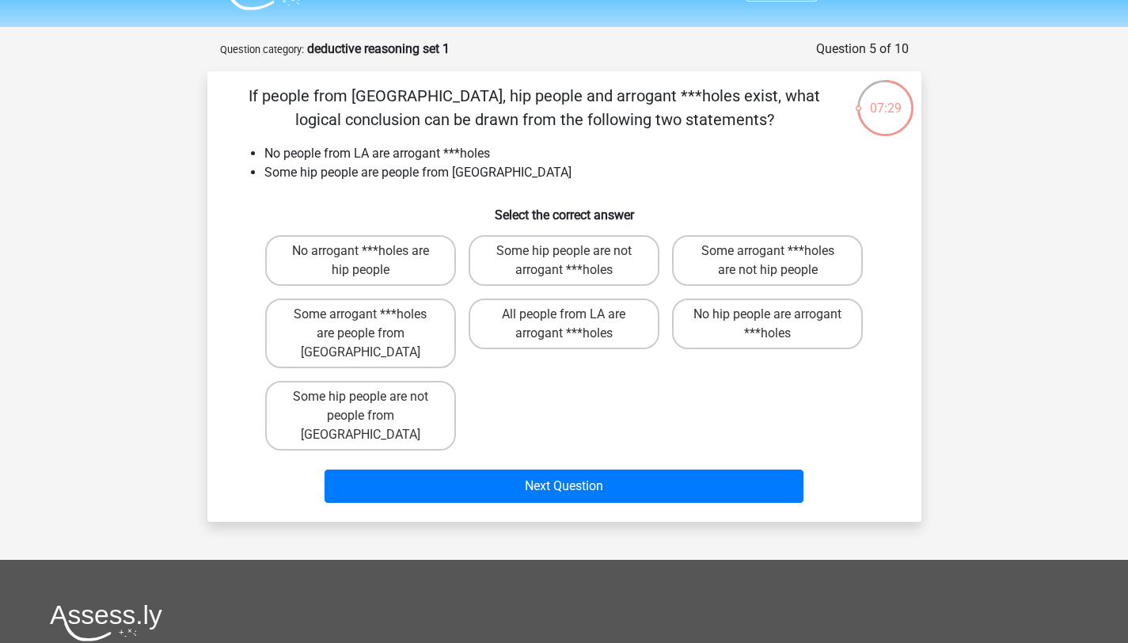
scroll to position [0, 0]
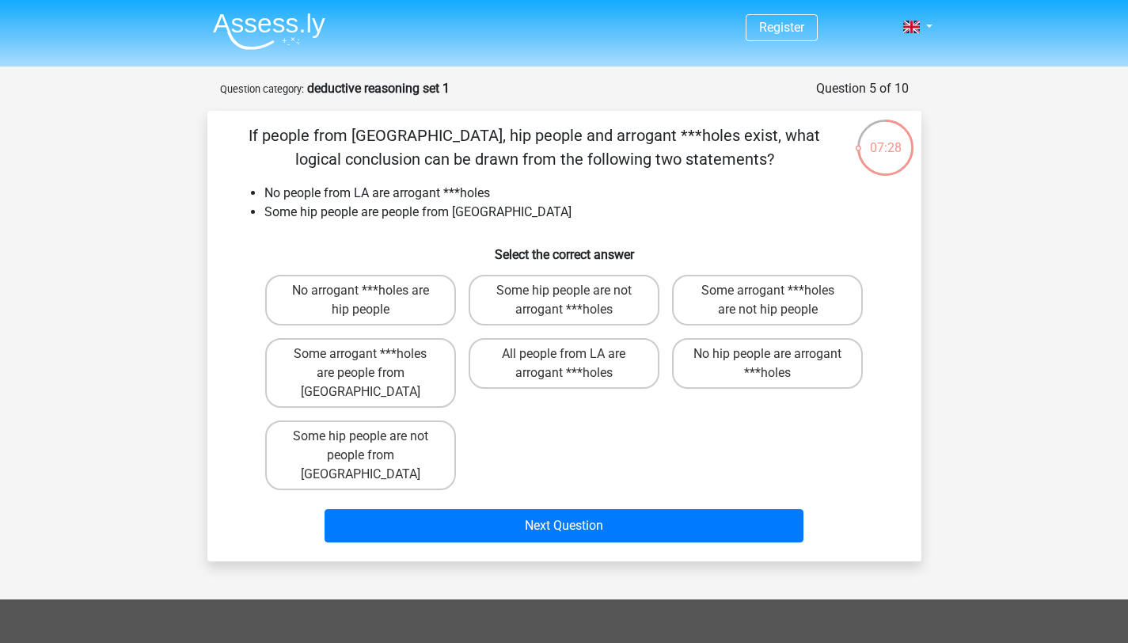
click at [245, 18] on img at bounding box center [269, 31] width 112 height 37
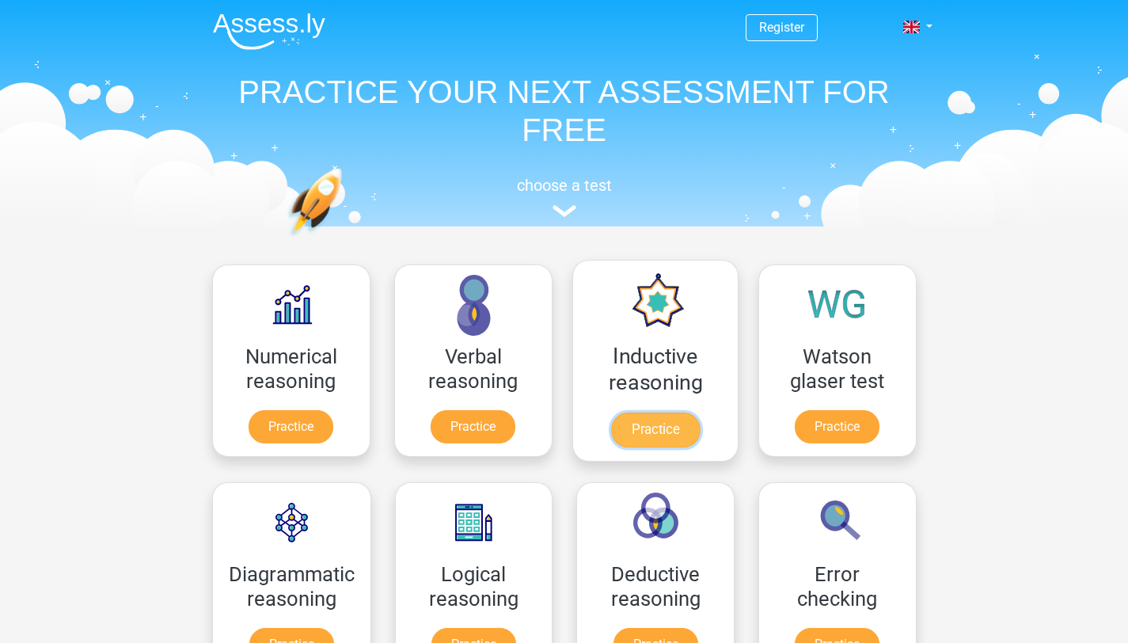
click at [639, 427] on link "Practice" at bounding box center [654, 429] width 89 height 35
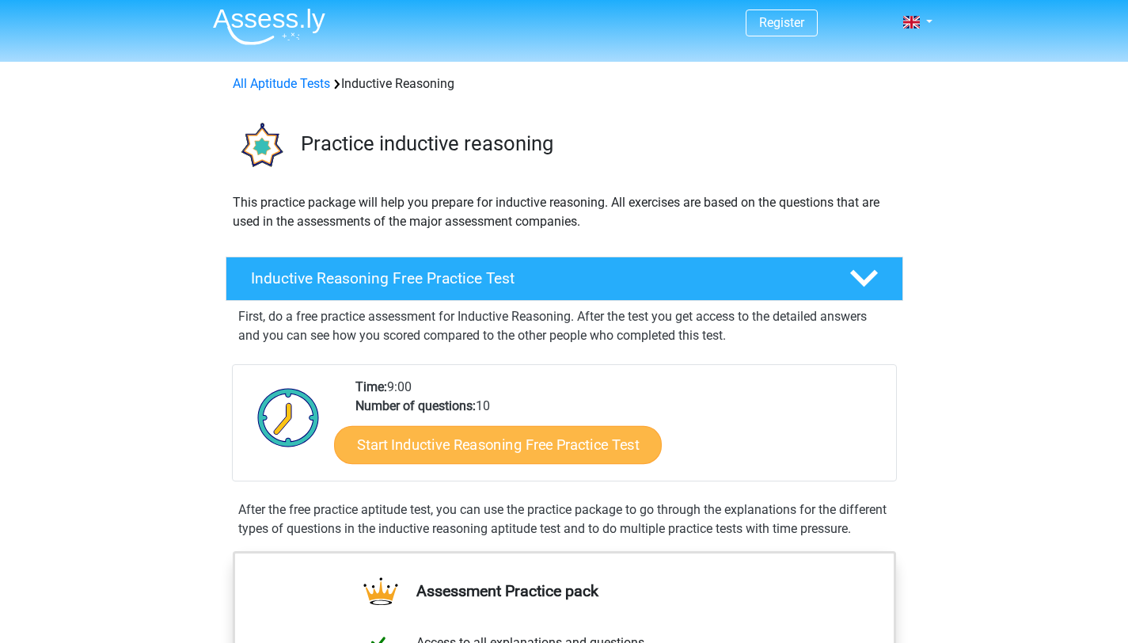
scroll to position [6, 0]
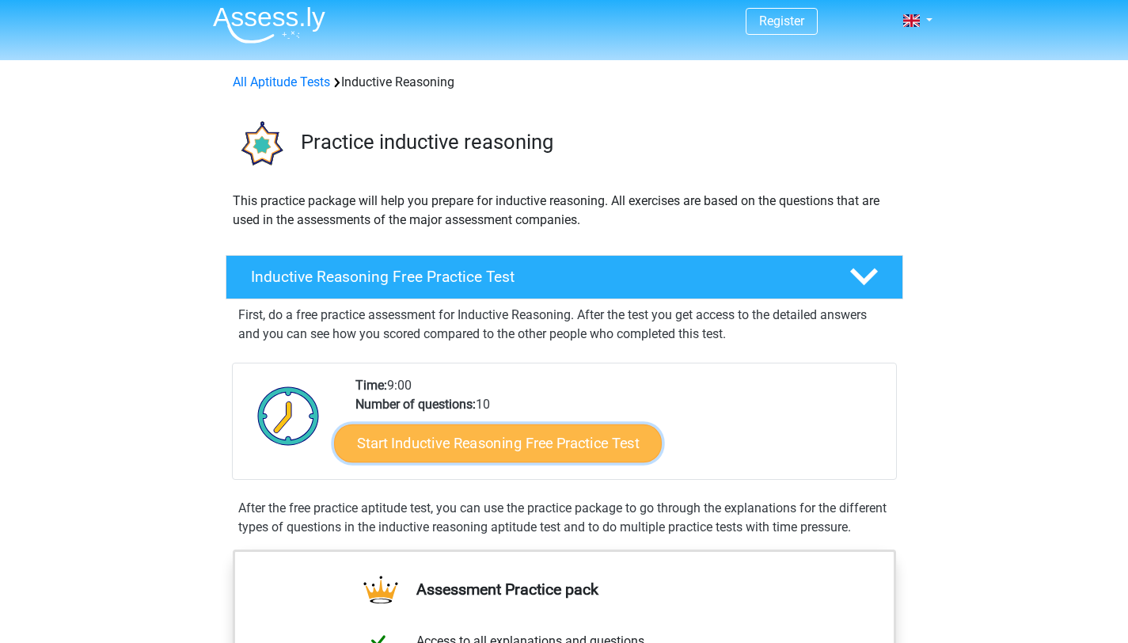
click at [457, 459] on link "Start Inductive Reasoning Free Practice Test" at bounding box center [498, 442] width 328 height 38
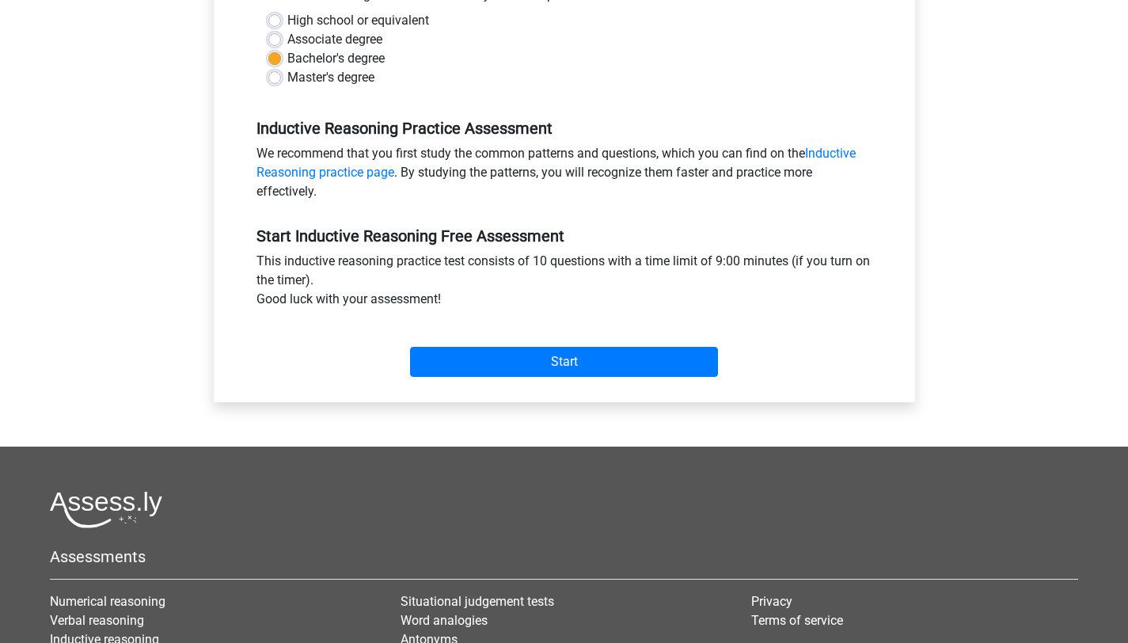
scroll to position [540, 0]
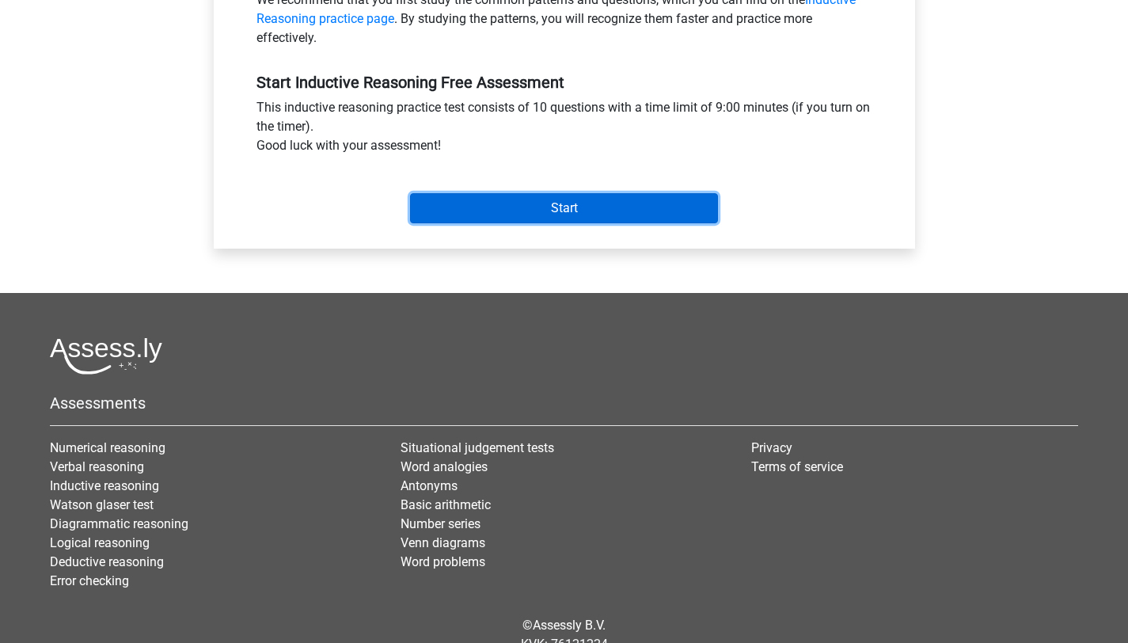
click at [591, 211] on input "Start" at bounding box center [564, 208] width 308 height 30
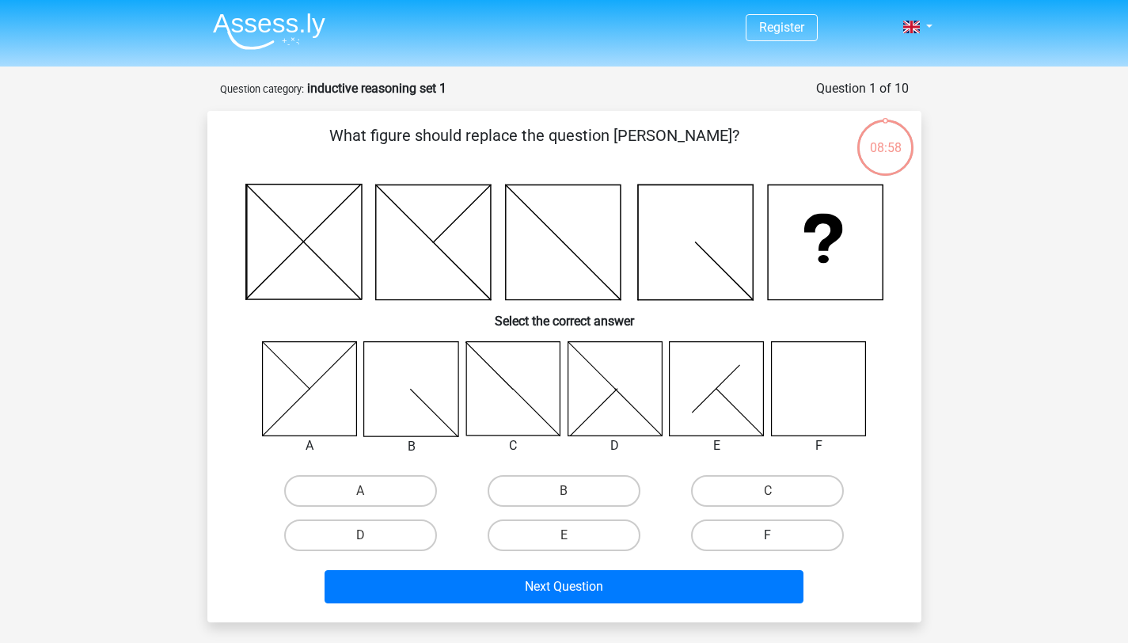
click at [745, 540] on label "F" at bounding box center [767, 535] width 153 height 32
click at [768, 540] on input "F" at bounding box center [773, 540] width 10 height 10
radio input "true"
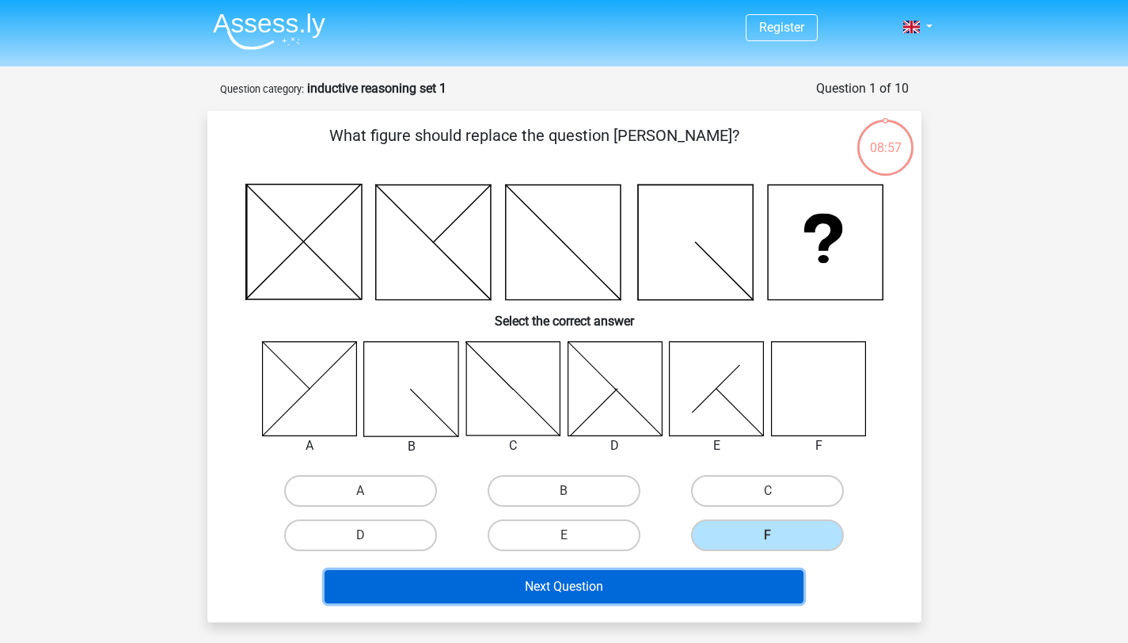
click at [638, 580] on button "Next Question" at bounding box center [563, 586] width 479 height 33
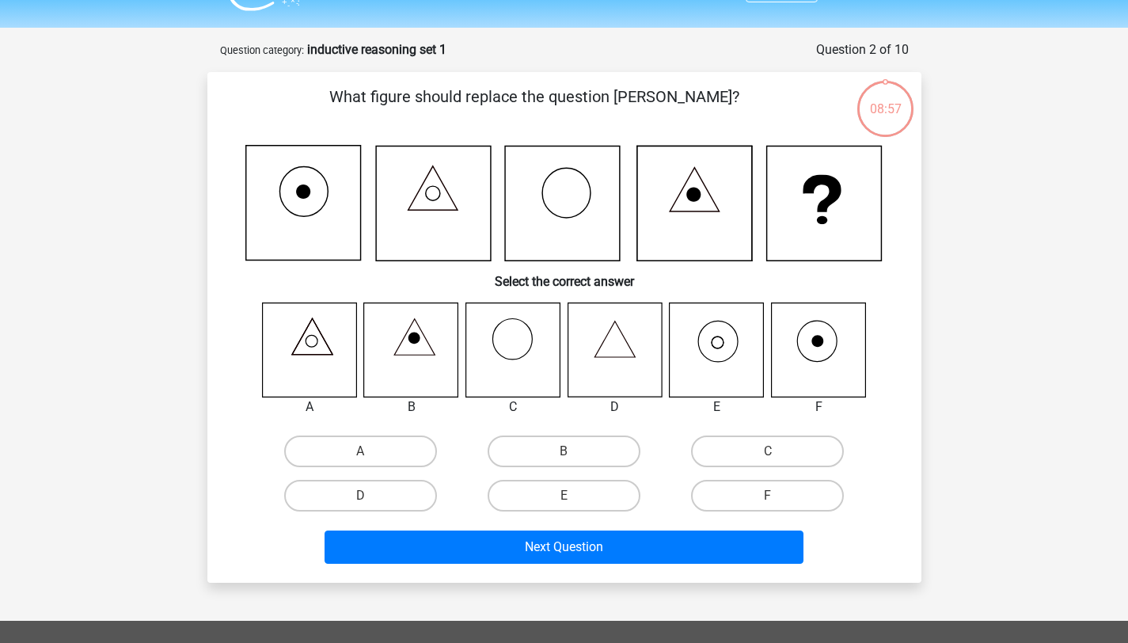
scroll to position [79, 0]
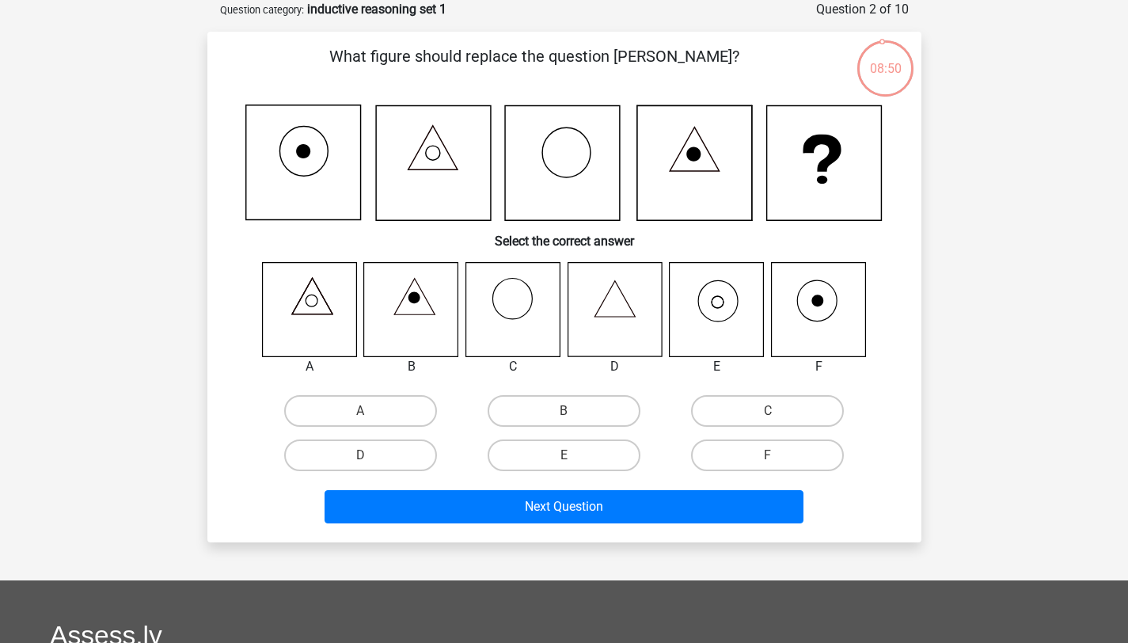
click at [656, 309] on icon at bounding box center [614, 309] width 94 height 94
click at [556, 456] on label "E" at bounding box center [564, 455] width 153 height 32
click at [563, 456] on input "E" at bounding box center [568, 460] width 10 height 10
radio input "true"
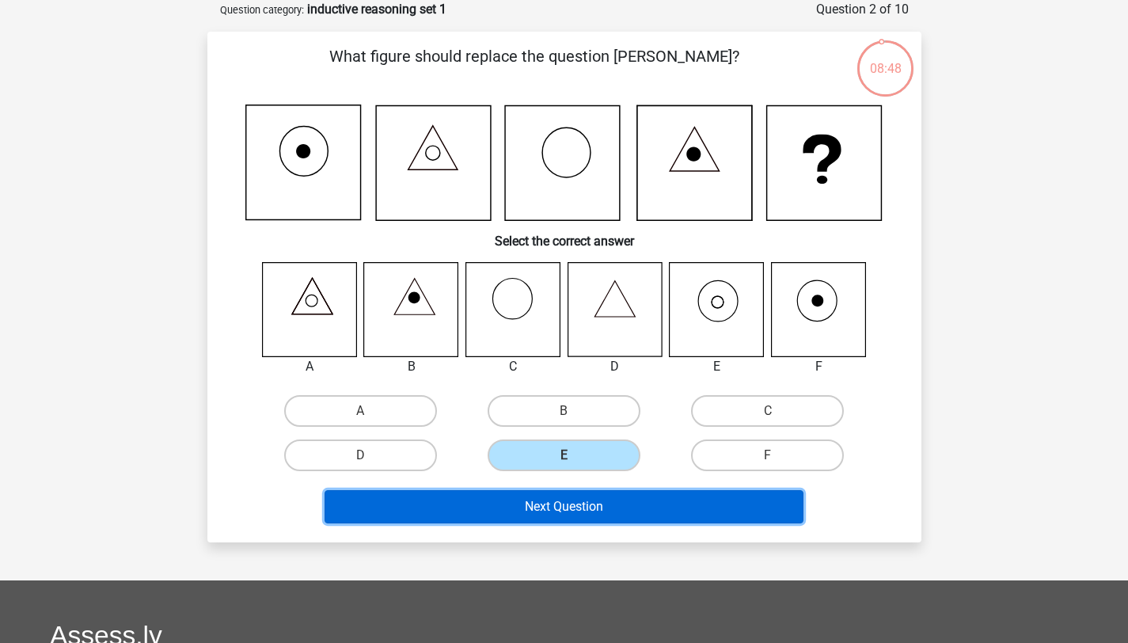
drag, startPoint x: 476, startPoint y: 509, endPoint x: 468, endPoint y: 495, distance: 16.7
click at [475, 508] on button "Next Question" at bounding box center [563, 506] width 479 height 33
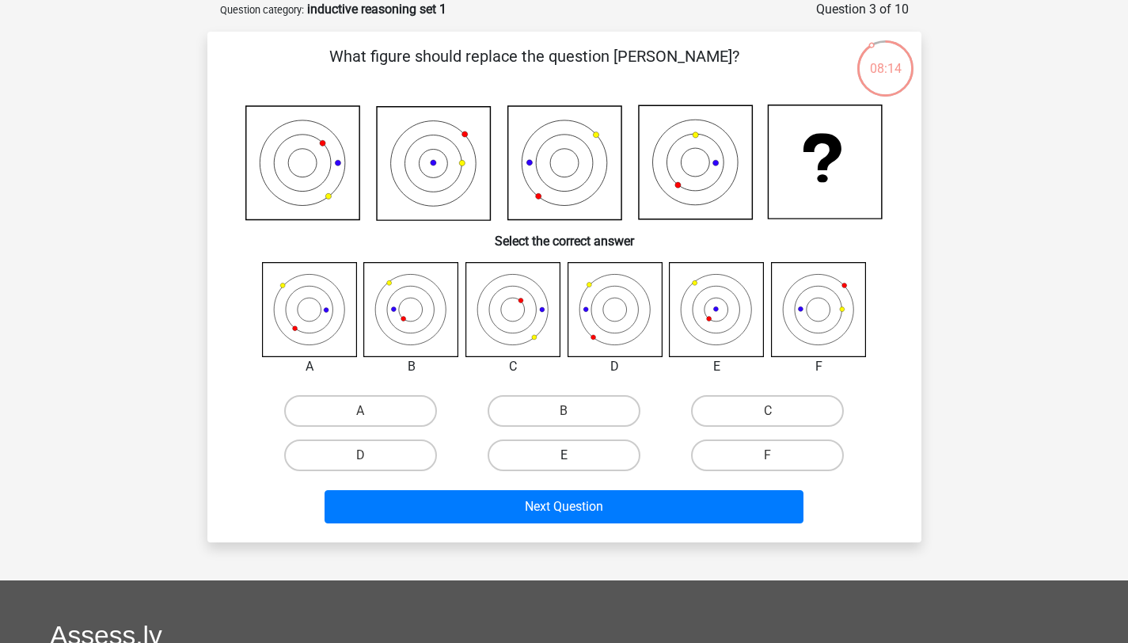
click at [544, 458] on label "E" at bounding box center [564, 455] width 153 height 32
click at [563, 458] on input "E" at bounding box center [568, 460] width 10 height 10
radio input "true"
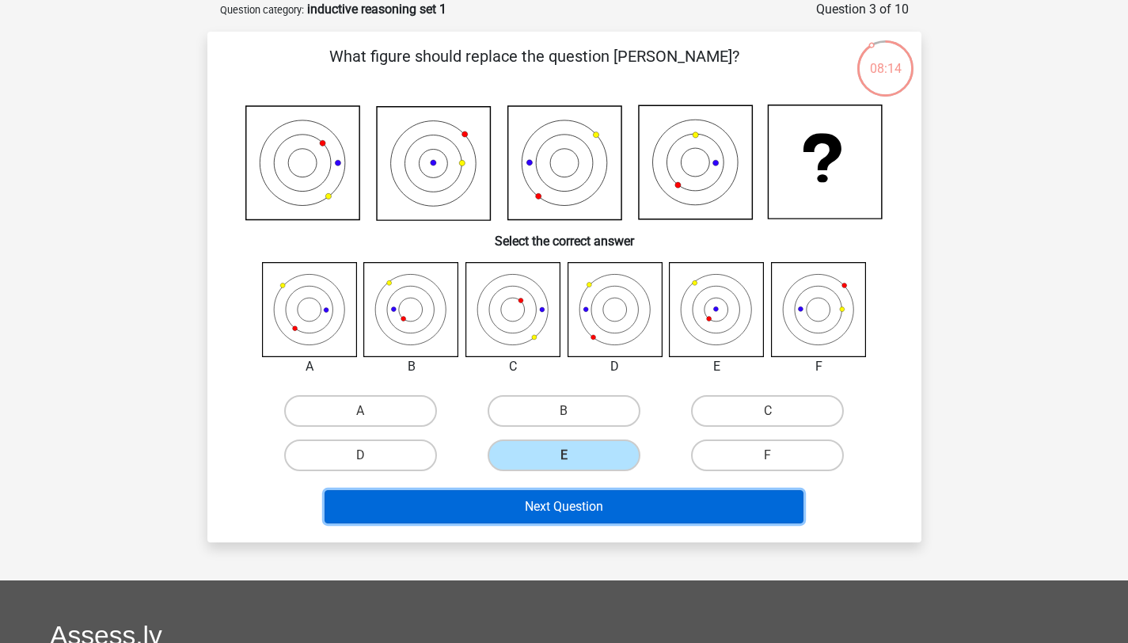
click at [499, 511] on button "Next Question" at bounding box center [563, 506] width 479 height 33
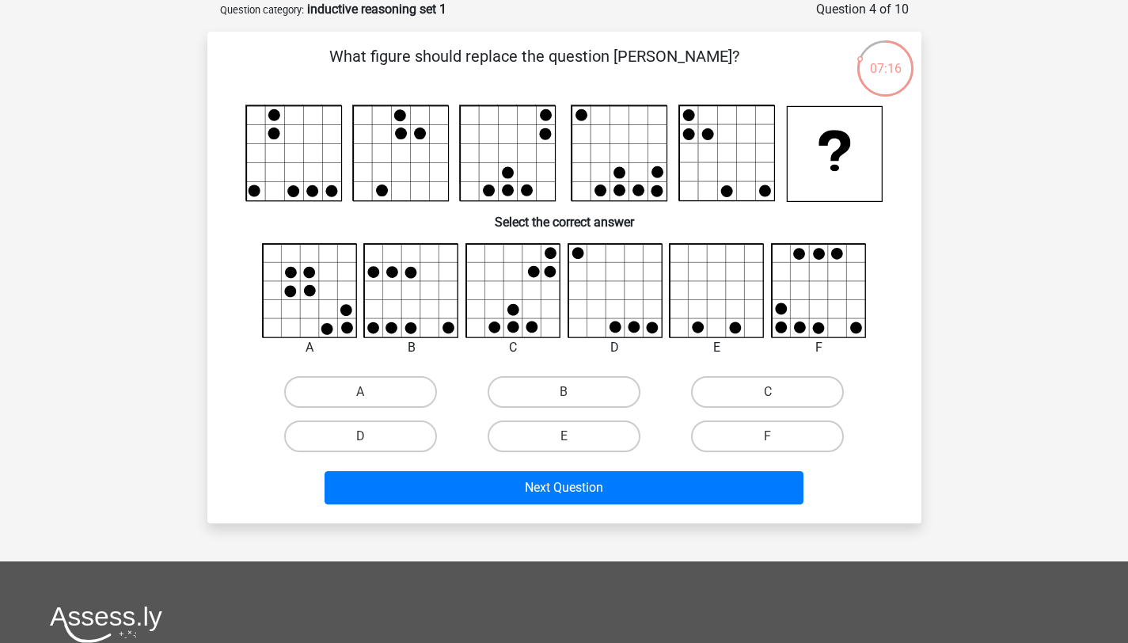
drag, startPoint x: 772, startPoint y: 401, endPoint x: 766, endPoint y: 415, distance: 15.6
click at [772, 401] on input "C" at bounding box center [773, 397] width 10 height 10
radio input "true"
click at [717, 462] on div "Next Question" at bounding box center [564, 484] width 663 height 52
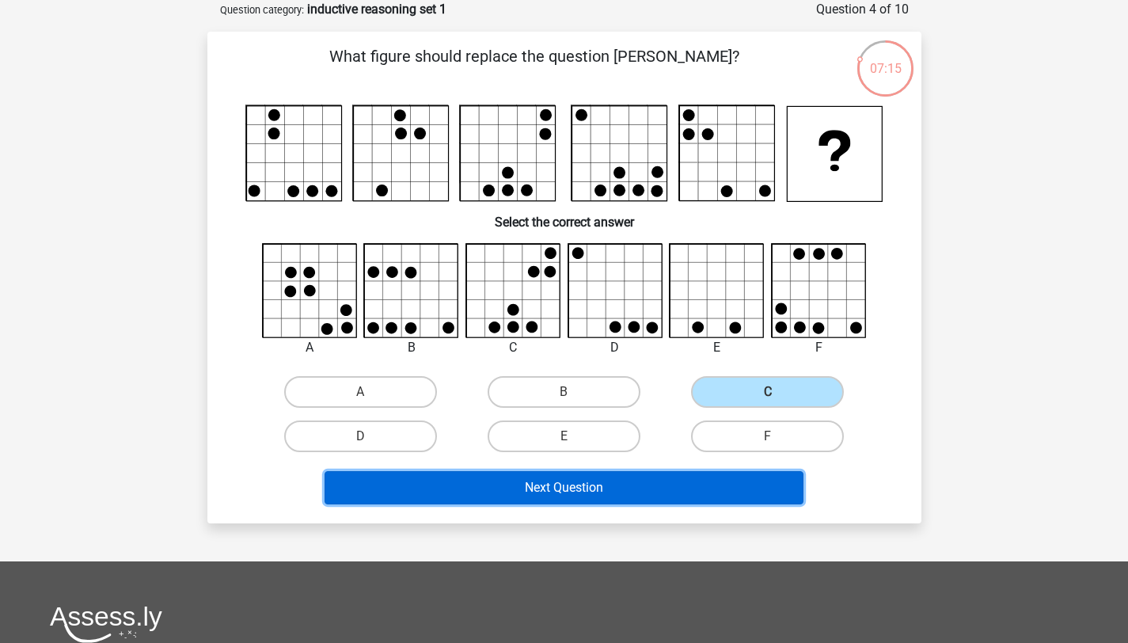
drag, startPoint x: 602, startPoint y: 476, endPoint x: 594, endPoint y: 472, distance: 9.9
click at [601, 476] on button "Next Question" at bounding box center [563, 487] width 479 height 33
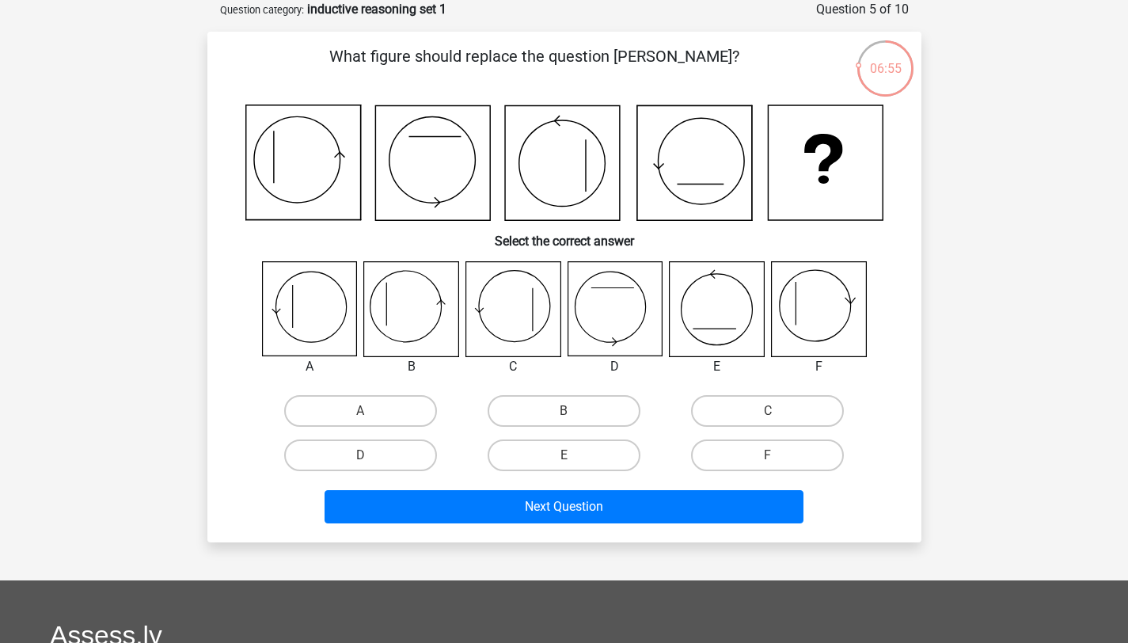
drag, startPoint x: 372, startPoint y: 312, endPoint x: 401, endPoint y: 358, distance: 54.4
click at [374, 320] on icon at bounding box center [411, 309] width 94 height 94
click at [613, 415] on label "B" at bounding box center [564, 411] width 153 height 32
click at [574, 415] on input "B" at bounding box center [568, 416] width 10 height 10
radio input "true"
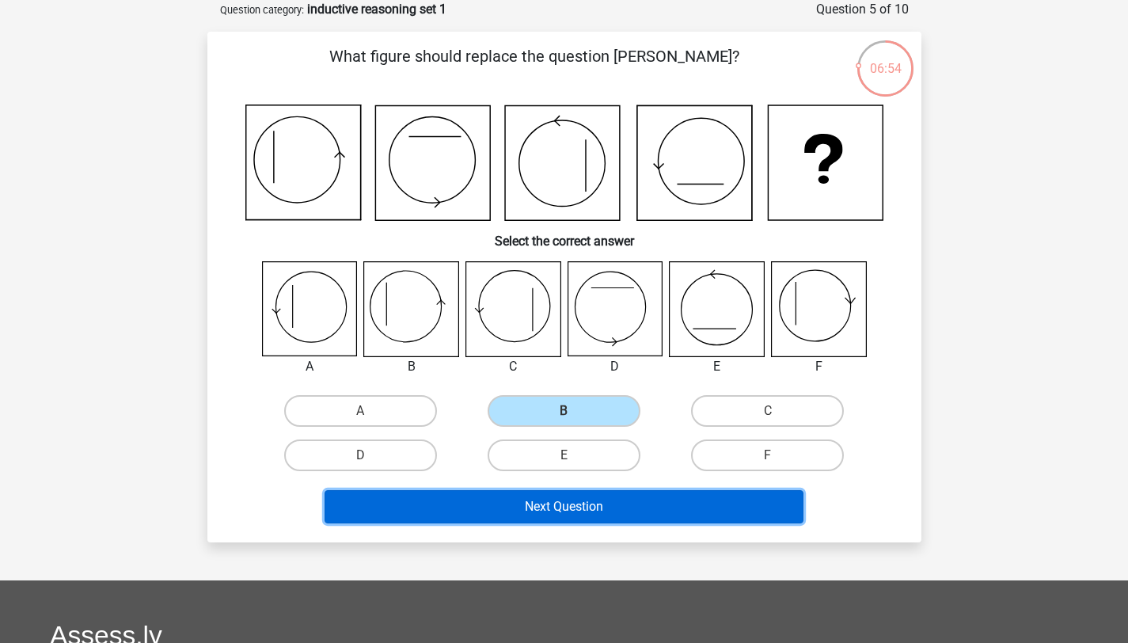
drag, startPoint x: 577, startPoint y: 501, endPoint x: 558, endPoint y: 461, distance: 43.9
click at [576, 500] on button "Next Question" at bounding box center [563, 506] width 479 height 33
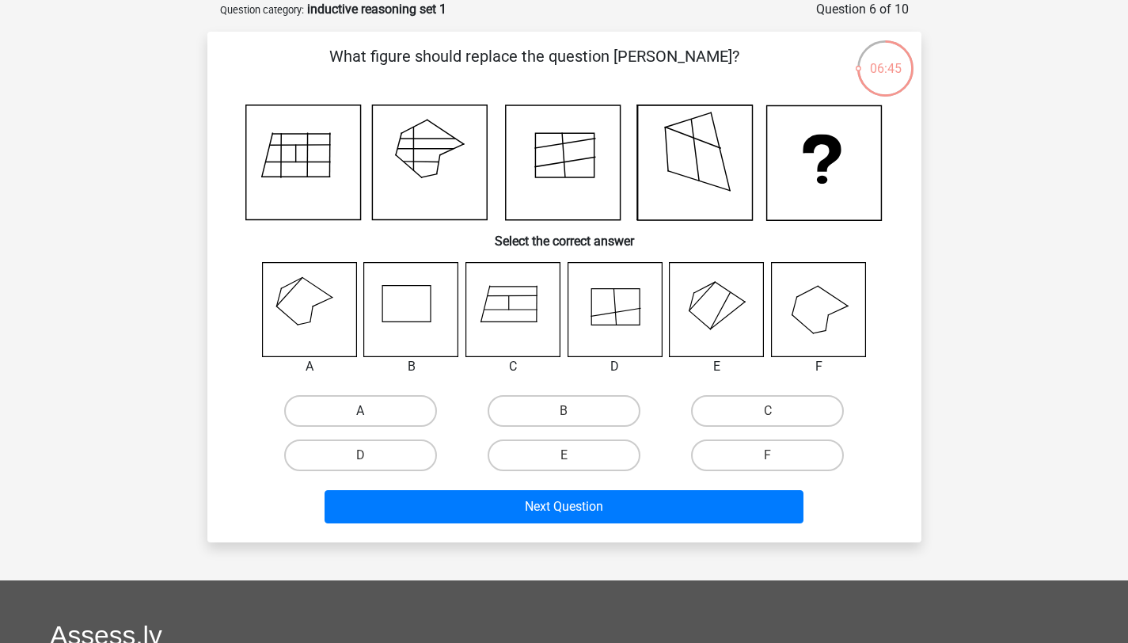
click at [322, 395] on label "A" at bounding box center [360, 411] width 153 height 32
click at [360, 411] on input "A" at bounding box center [365, 416] width 10 height 10
radio input "true"
click at [490, 485] on div "Next Question" at bounding box center [564, 503] width 663 height 52
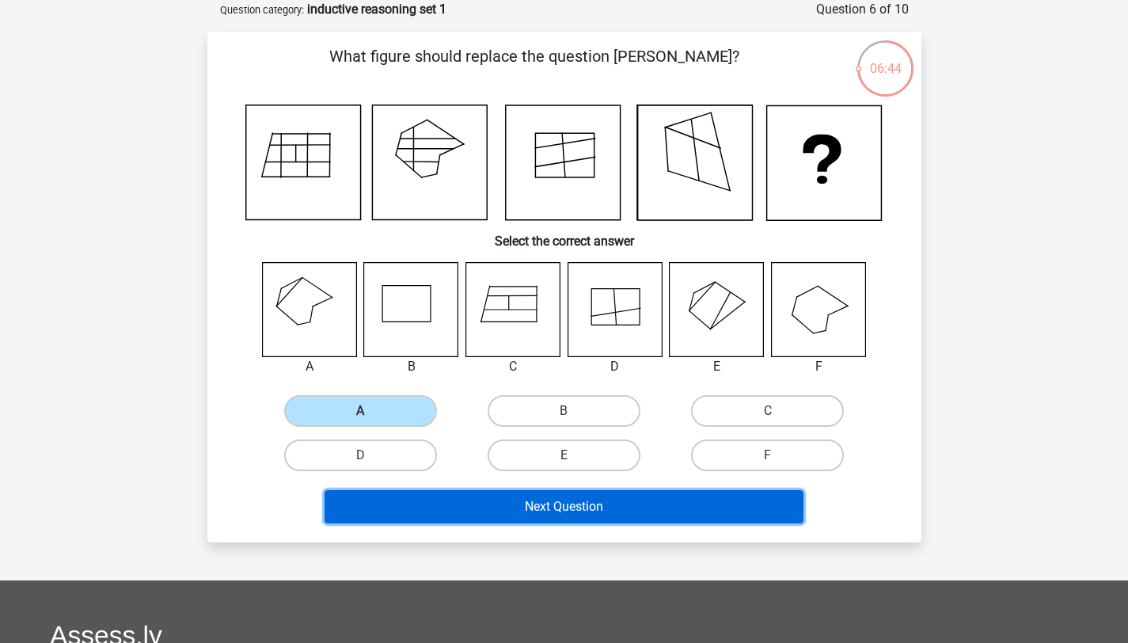
click at [516, 510] on button "Next Question" at bounding box center [563, 506] width 479 height 33
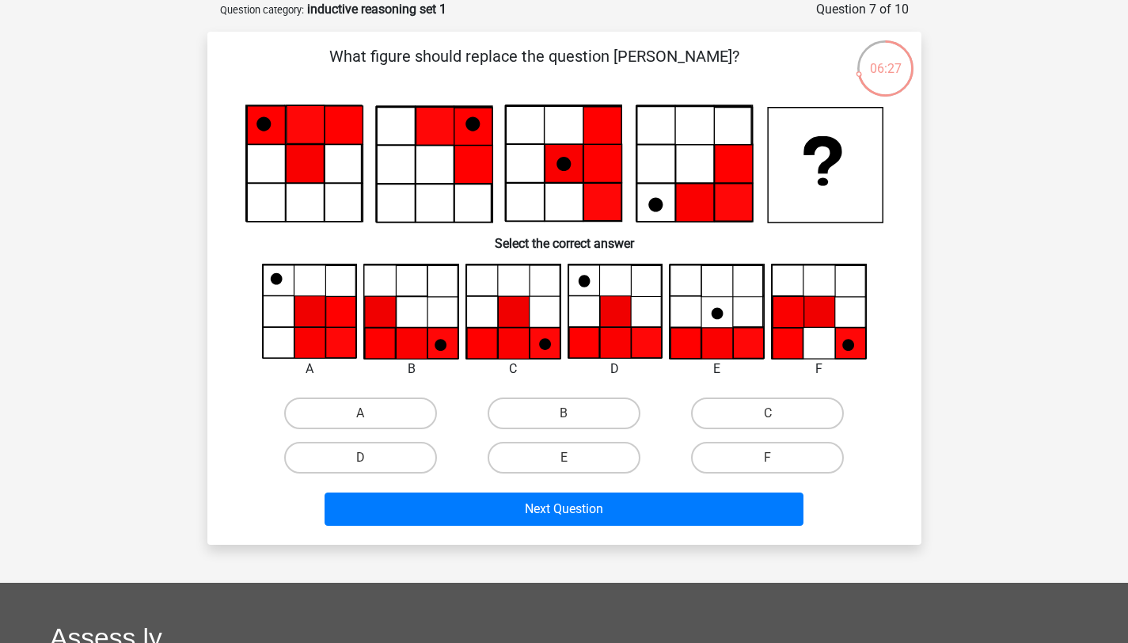
click at [776, 422] on input "C" at bounding box center [773, 418] width 10 height 10
radio input "true"
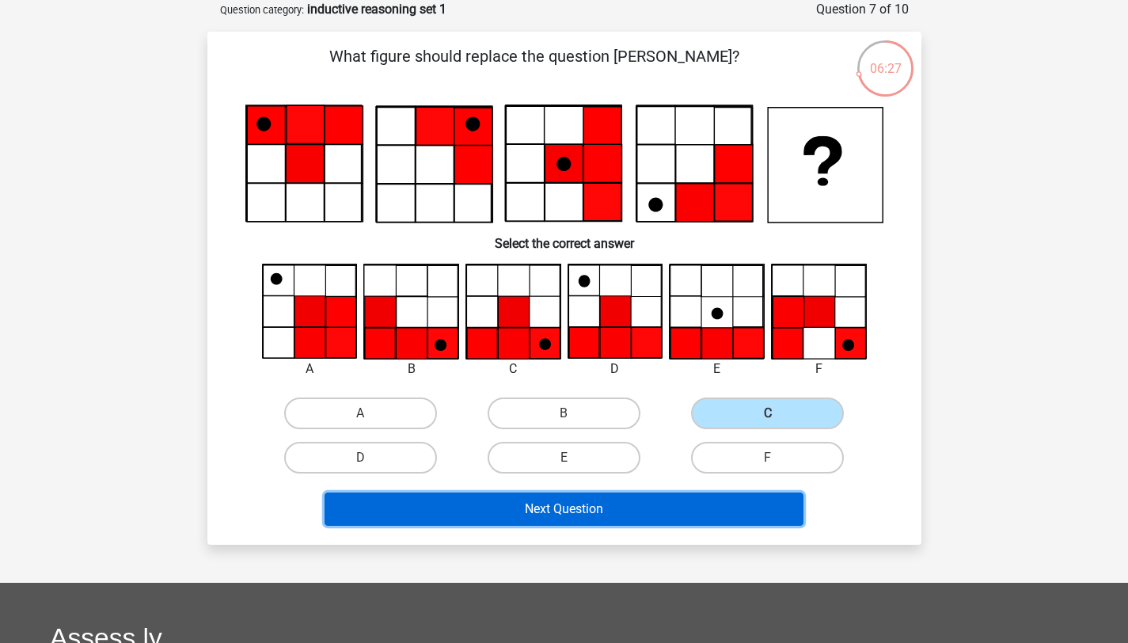
click at [606, 517] on button "Next Question" at bounding box center [563, 508] width 479 height 33
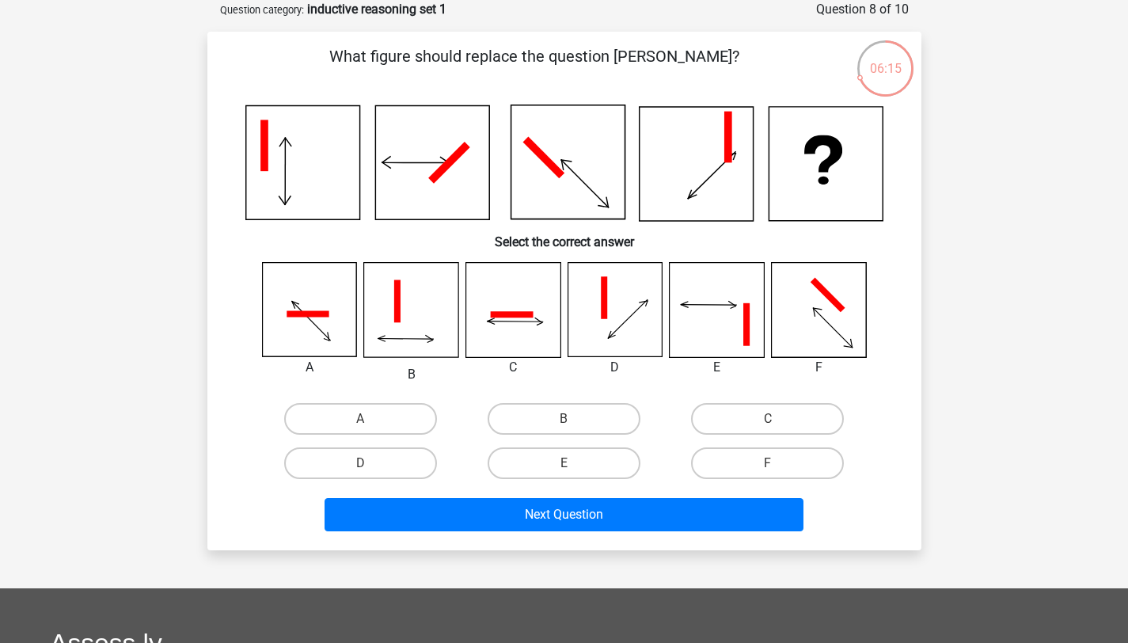
click at [290, 313] on icon at bounding box center [307, 314] width 43 height 6
click at [788, 318] on icon at bounding box center [818, 310] width 94 height 94
click at [369, 400] on div "A" at bounding box center [360, 418] width 203 height 44
click at [391, 448] on label "D" at bounding box center [360, 463] width 153 height 32
click at [370, 463] on input "D" at bounding box center [365, 468] width 10 height 10
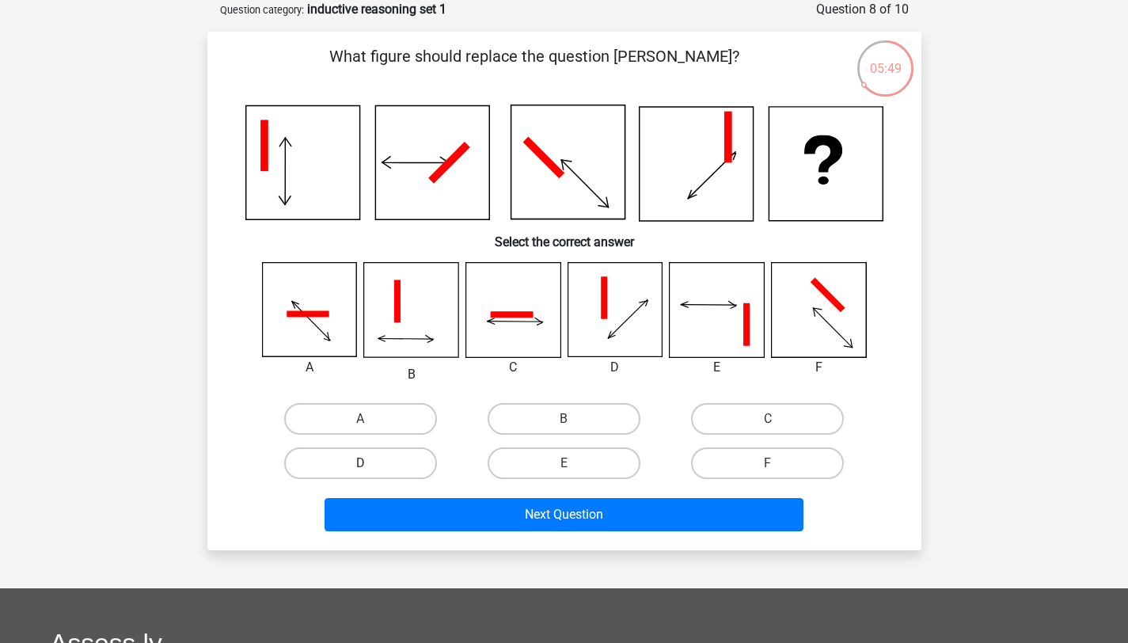
radio input "true"
click at [379, 419] on label "A" at bounding box center [360, 419] width 153 height 32
click at [370, 419] on input "A" at bounding box center [365, 424] width 10 height 10
radio input "true"
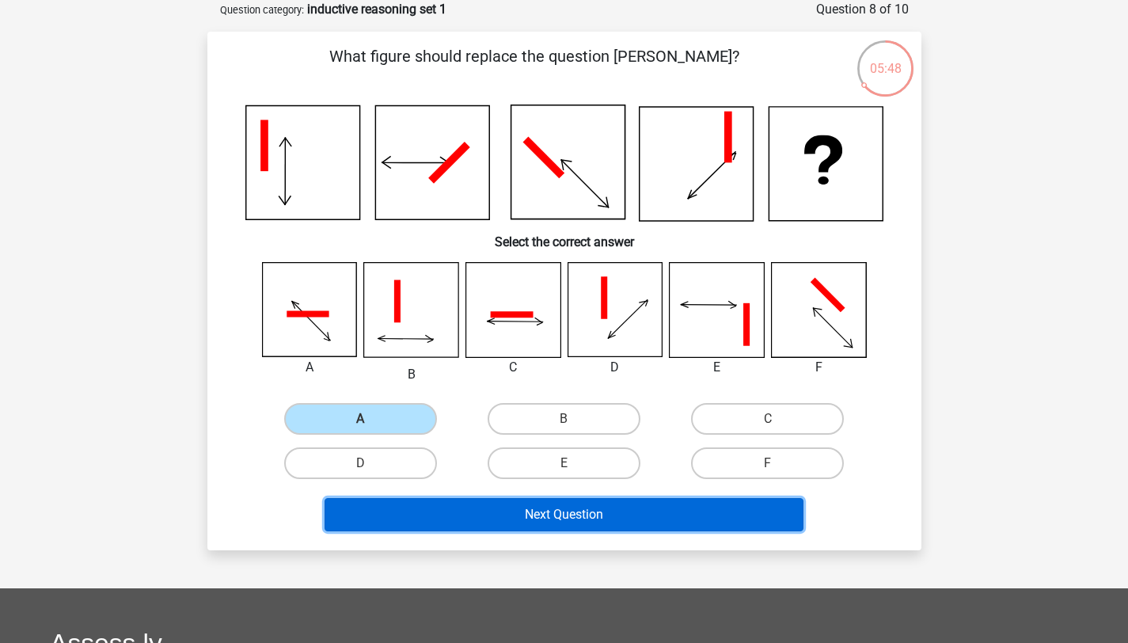
click at [412, 499] on button "Next Question" at bounding box center [563, 514] width 479 height 33
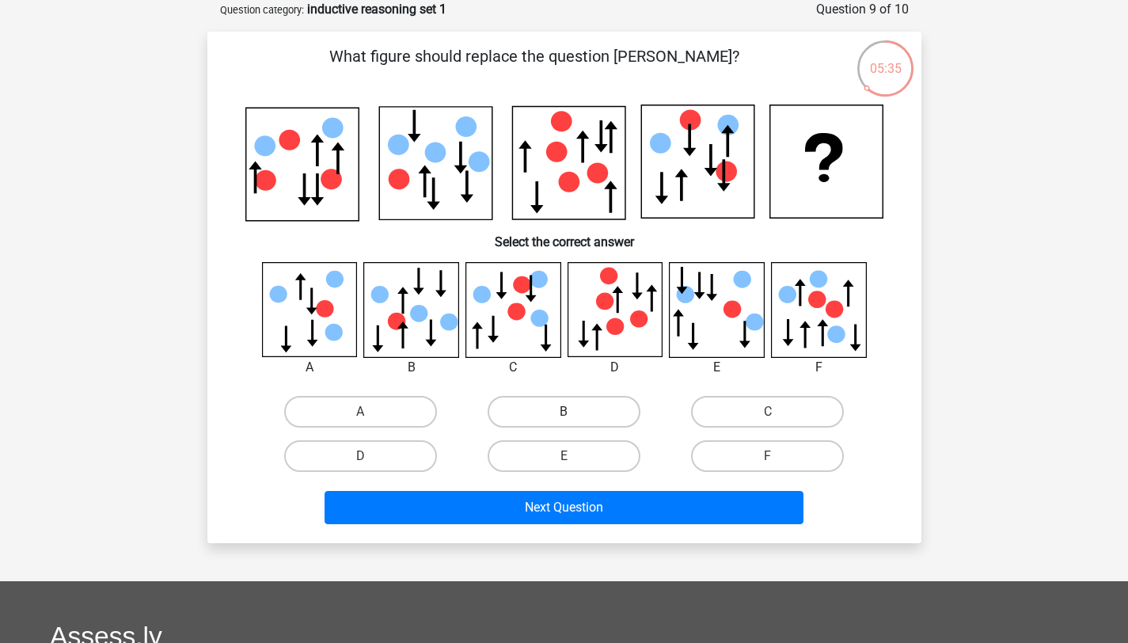
click at [614, 403] on label "B" at bounding box center [564, 412] width 153 height 32
click at [574, 412] on input "B" at bounding box center [568, 417] width 10 height 10
radio input "true"
click at [579, 524] on div "Next Question" at bounding box center [564, 511] width 611 height 40
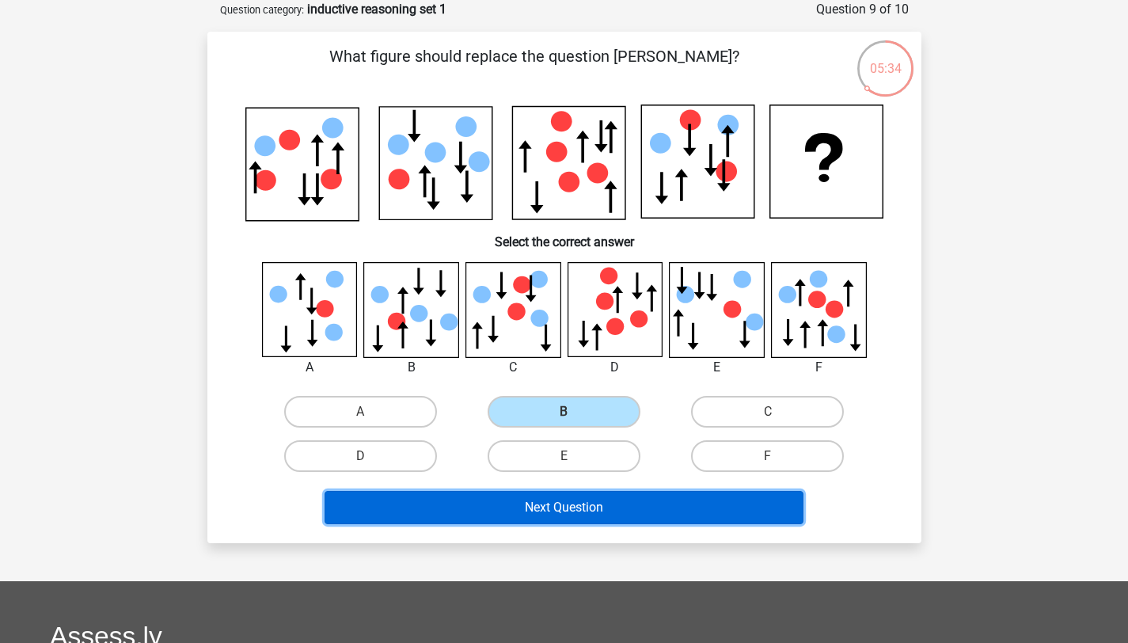
click at [582, 493] on button "Next Question" at bounding box center [563, 507] width 479 height 33
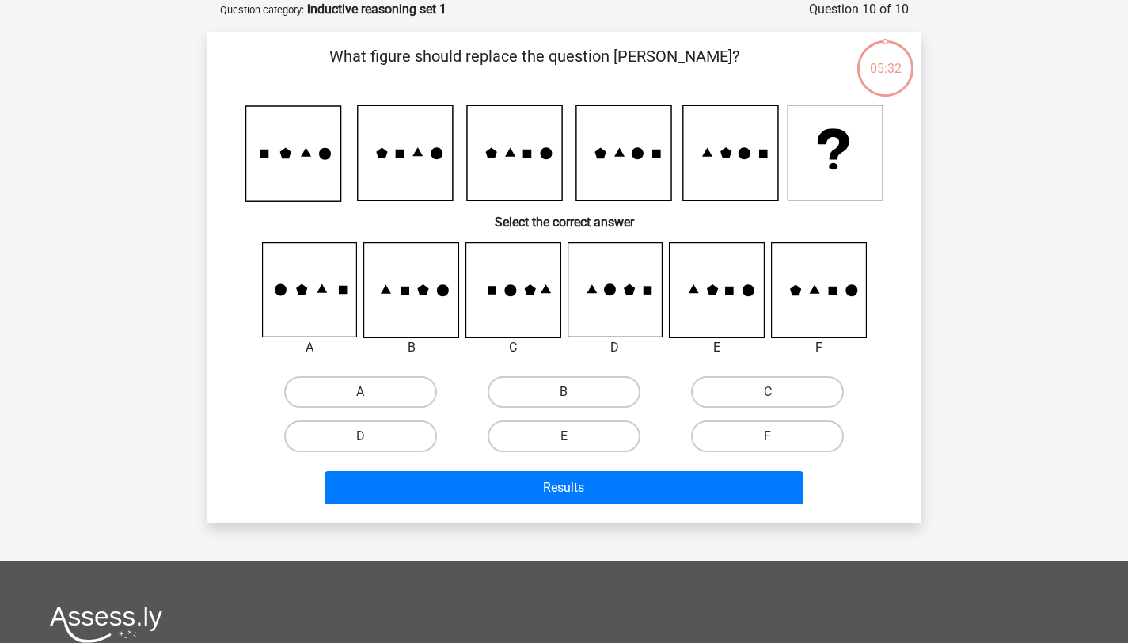
click at [576, 385] on label "B" at bounding box center [564, 392] width 153 height 32
click at [574, 392] on input "B" at bounding box center [568, 397] width 10 height 10
radio input "true"
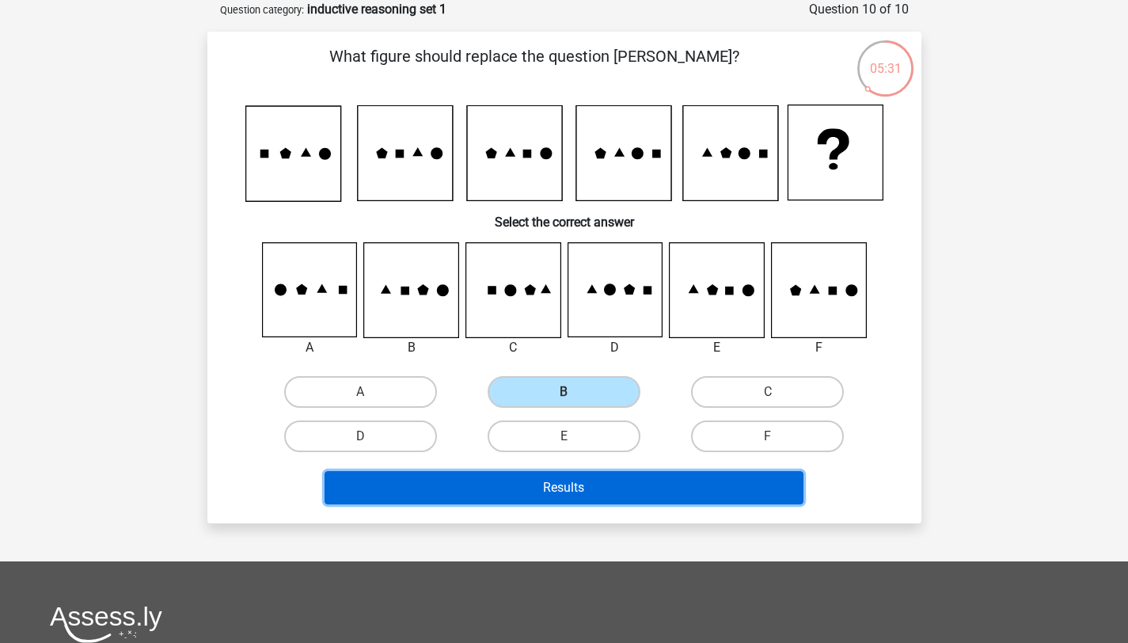
click at [606, 489] on button "Results" at bounding box center [563, 487] width 479 height 33
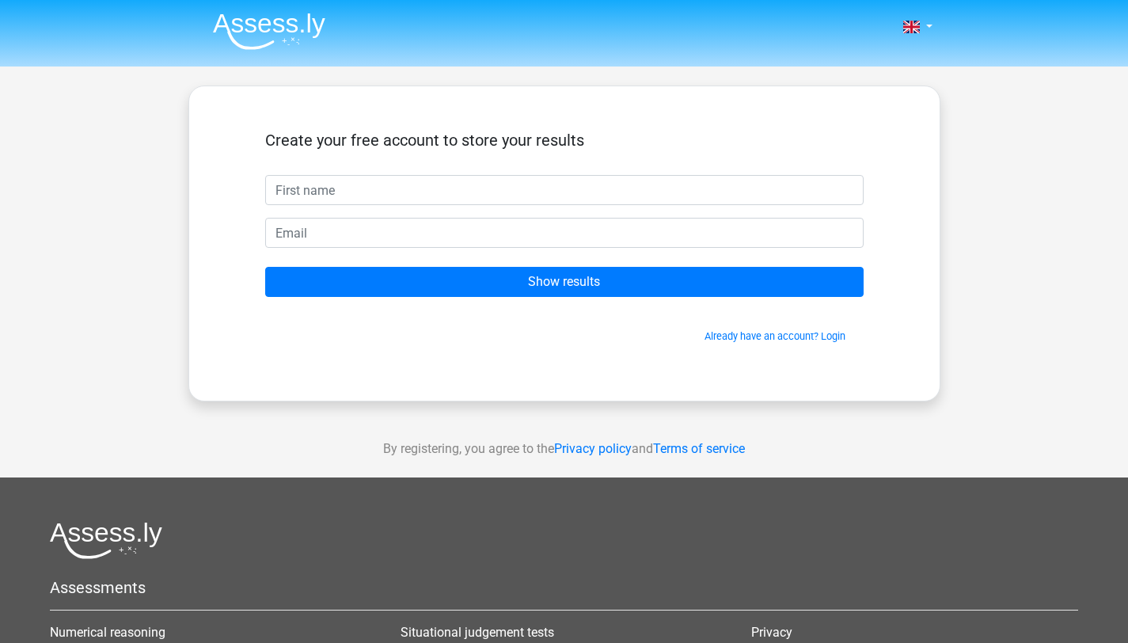
click at [544, 199] on input "text" at bounding box center [564, 190] width 598 height 30
click at [826, 339] on link "Already have an account? Login" at bounding box center [774, 336] width 141 height 12
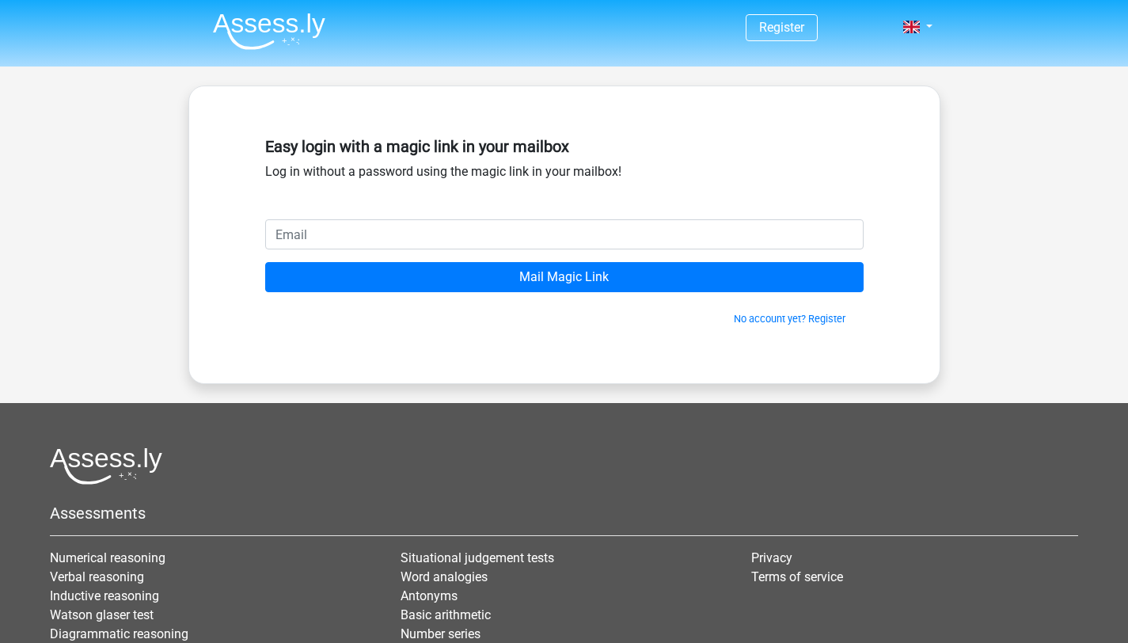
click at [488, 230] on input "email" at bounding box center [564, 234] width 598 height 30
type input "[EMAIL_ADDRESS][DOMAIN_NAME]"
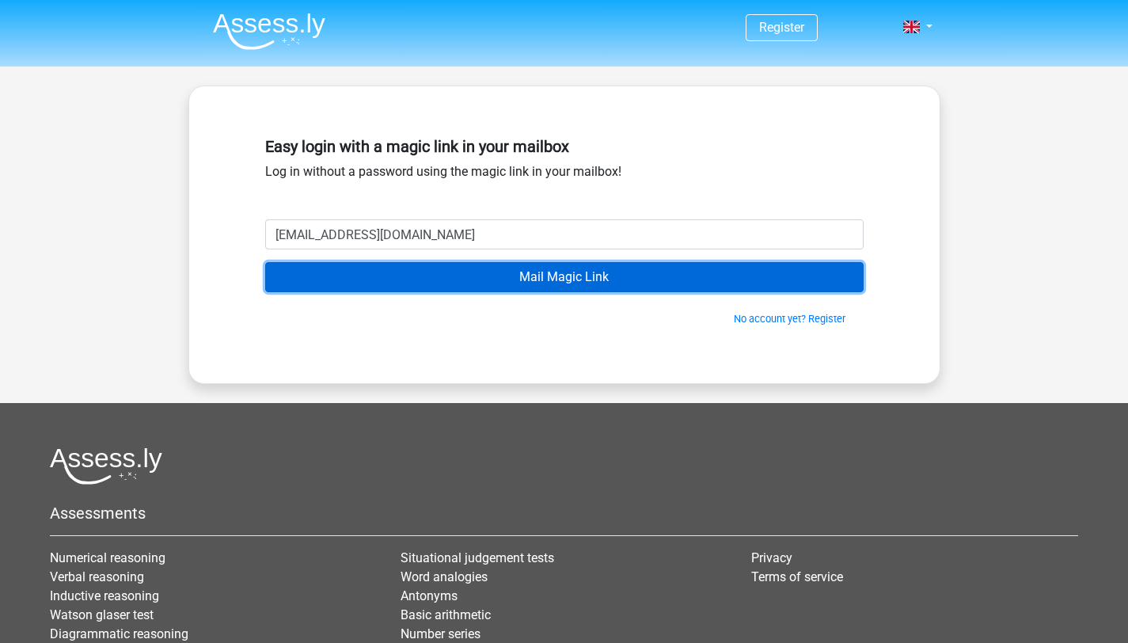
click at [461, 275] on input "Mail Magic Link" at bounding box center [564, 277] width 598 height 30
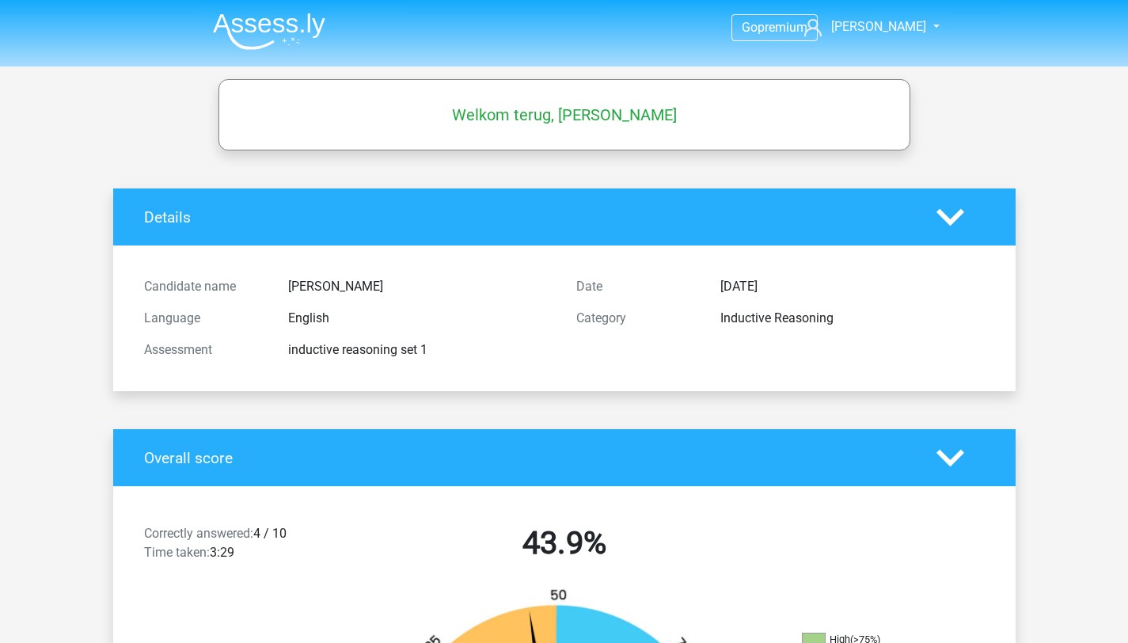
click at [271, 22] on img at bounding box center [269, 31] width 112 height 37
